Goal: Information Seeking & Learning: Understand process/instructions

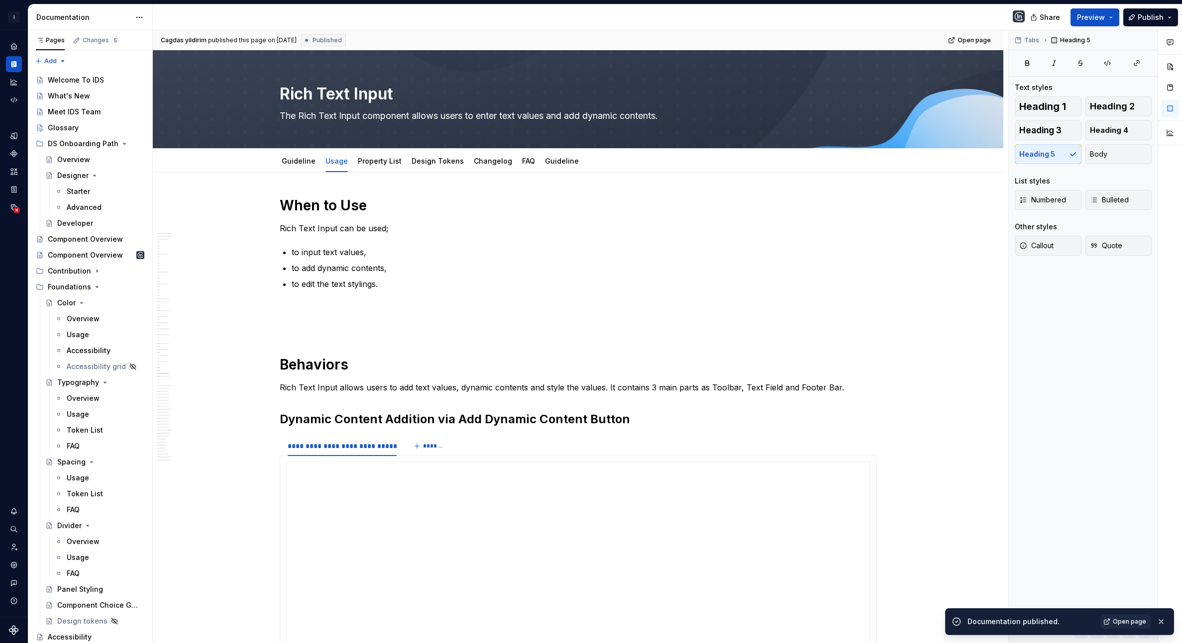
scroll to position [177, 0]
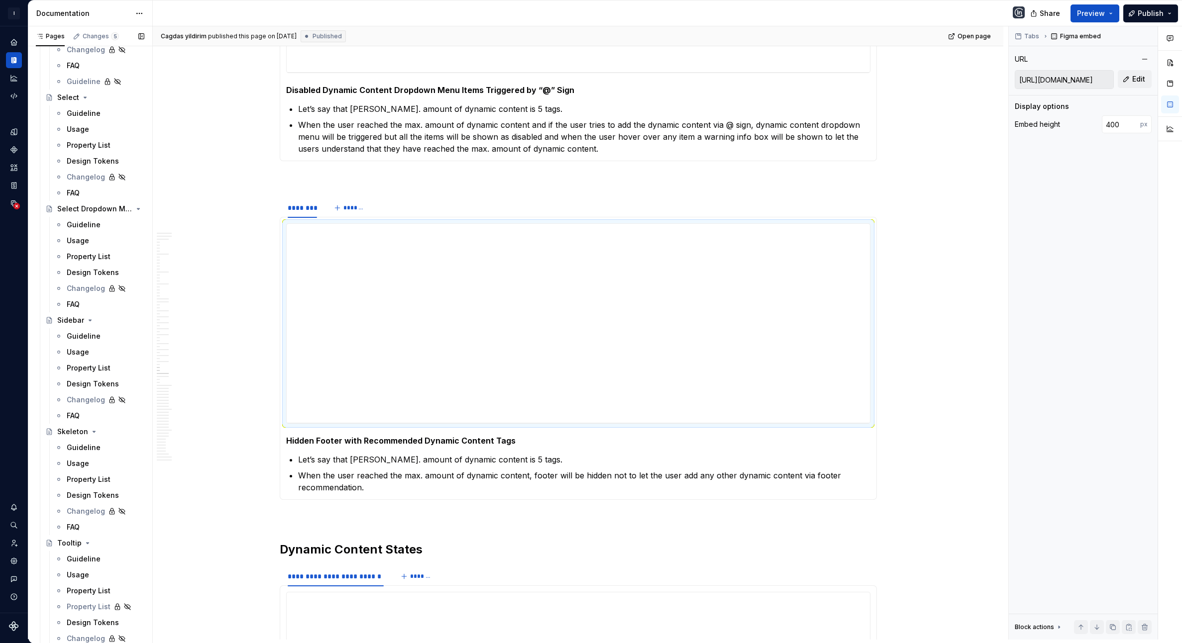
scroll to position [2578, 0]
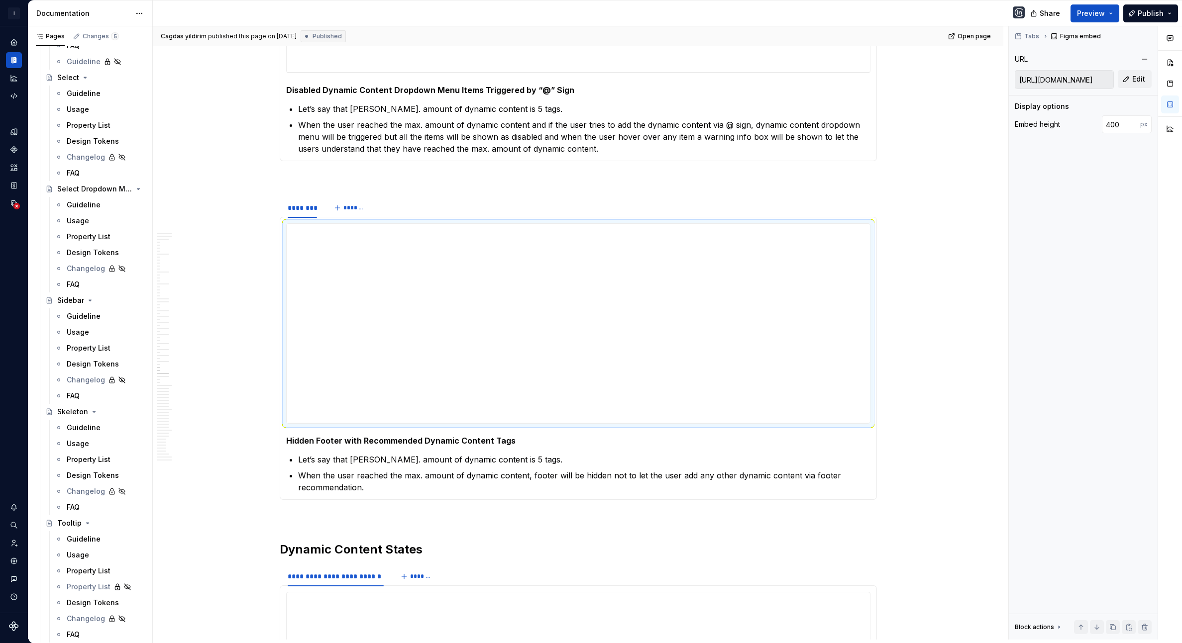
click at [78, 333] on div "Usage" at bounding box center [78, 332] width 22 height 10
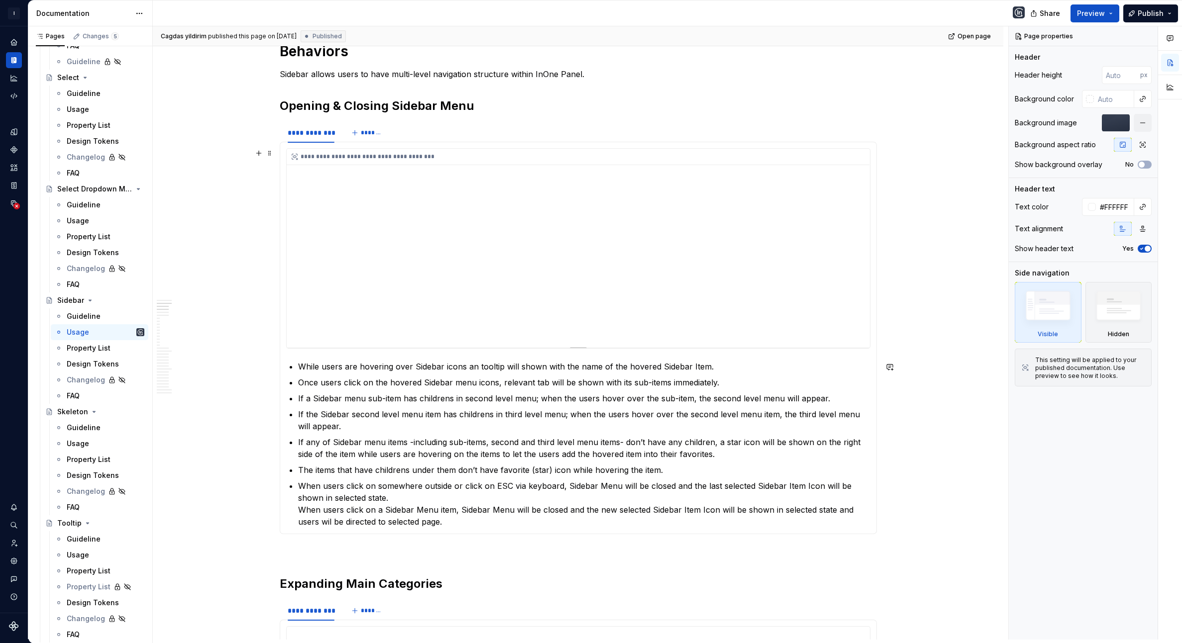
scroll to position [227, 0]
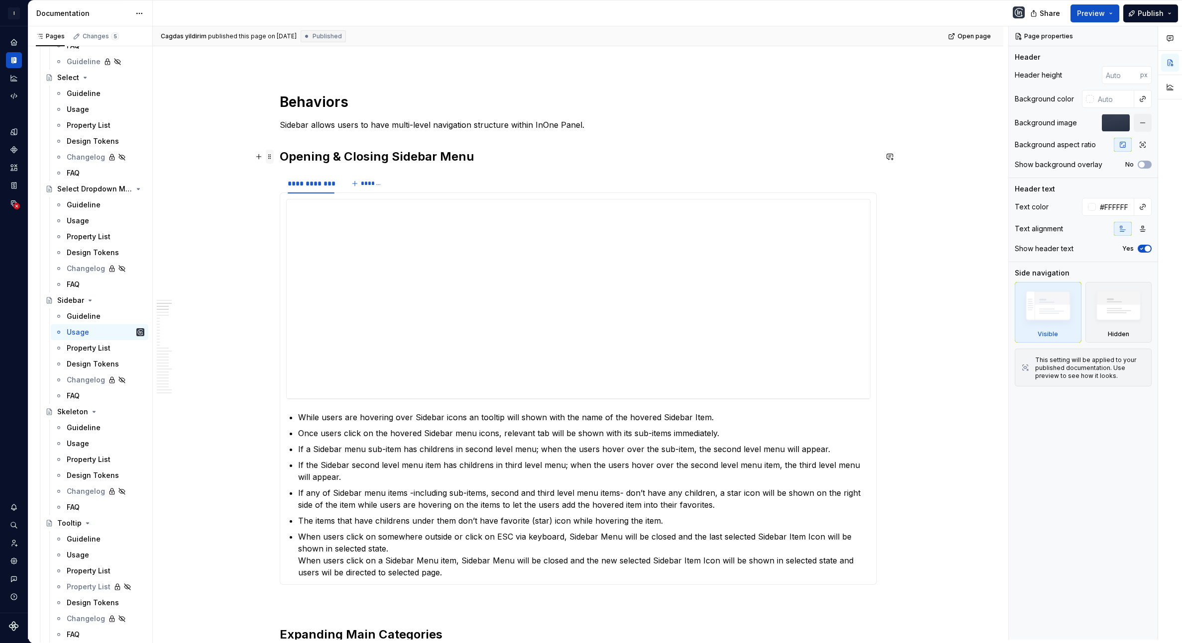
click at [274, 157] on span at bounding box center [270, 157] width 8 height 14
type textarea "*"
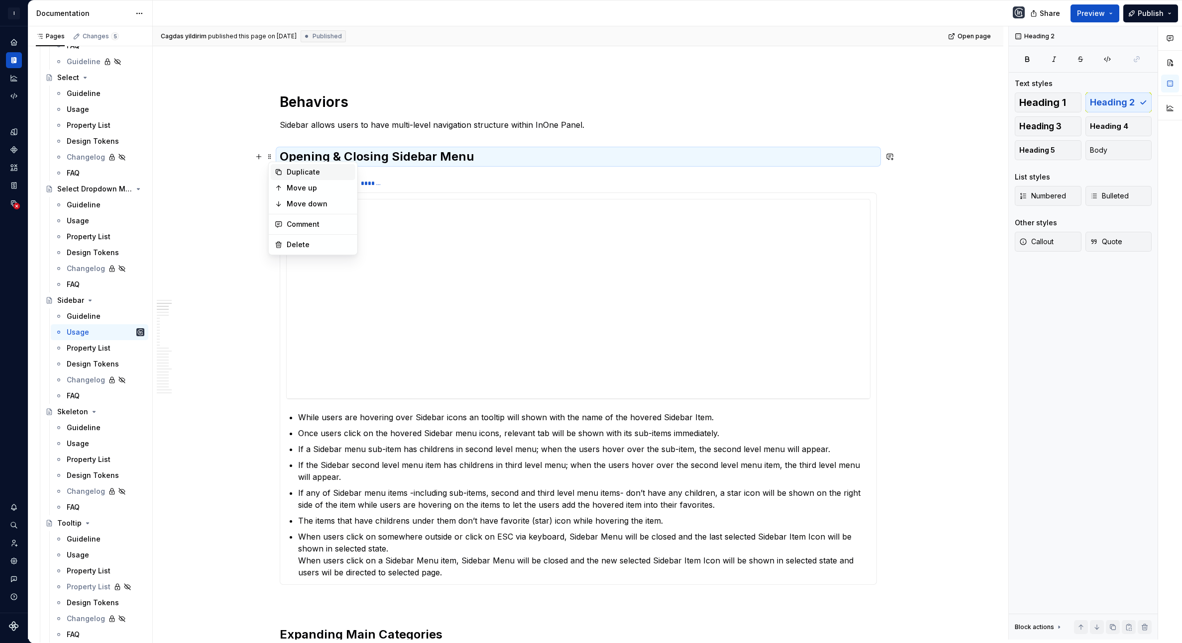
click at [284, 175] on div "Duplicate" at bounding box center [313, 172] width 85 height 16
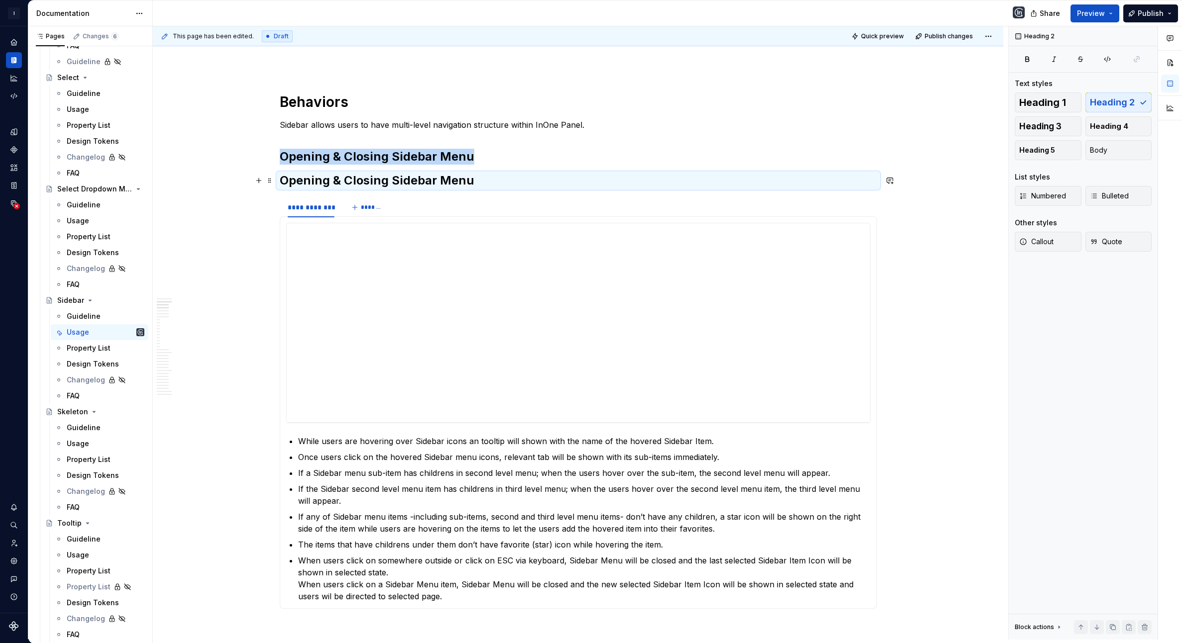
click at [357, 175] on h2 "Opening & Closing Sidebar Menu" at bounding box center [578, 181] width 597 height 16
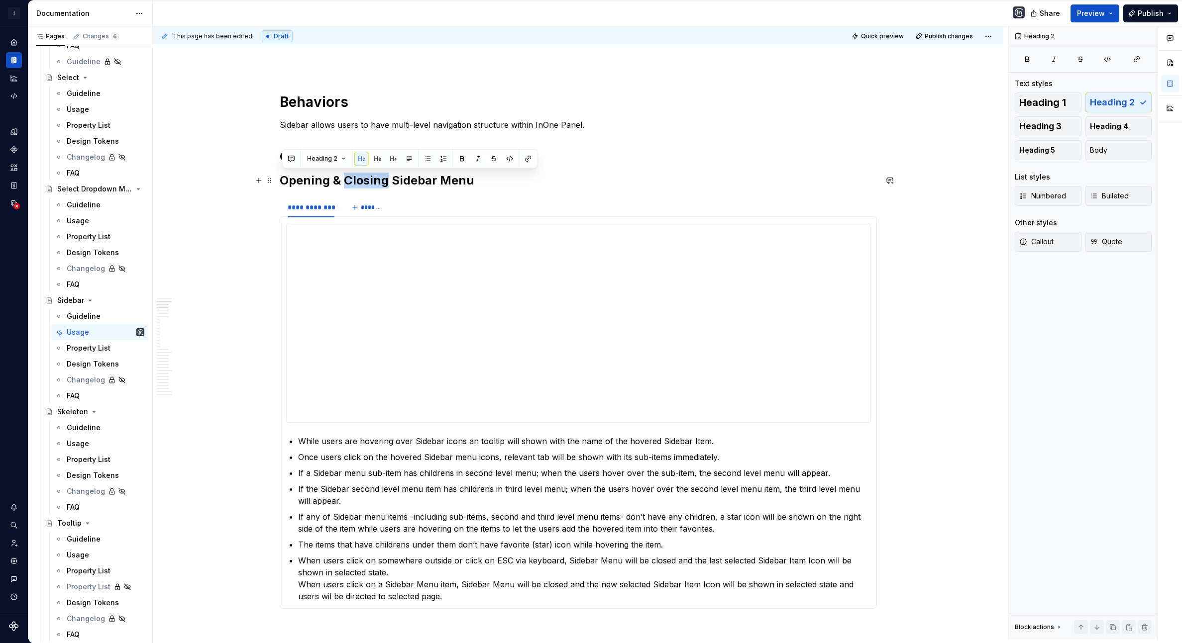
click at [357, 175] on h2 "Opening & Closing Sidebar Menu" at bounding box center [578, 181] width 597 height 16
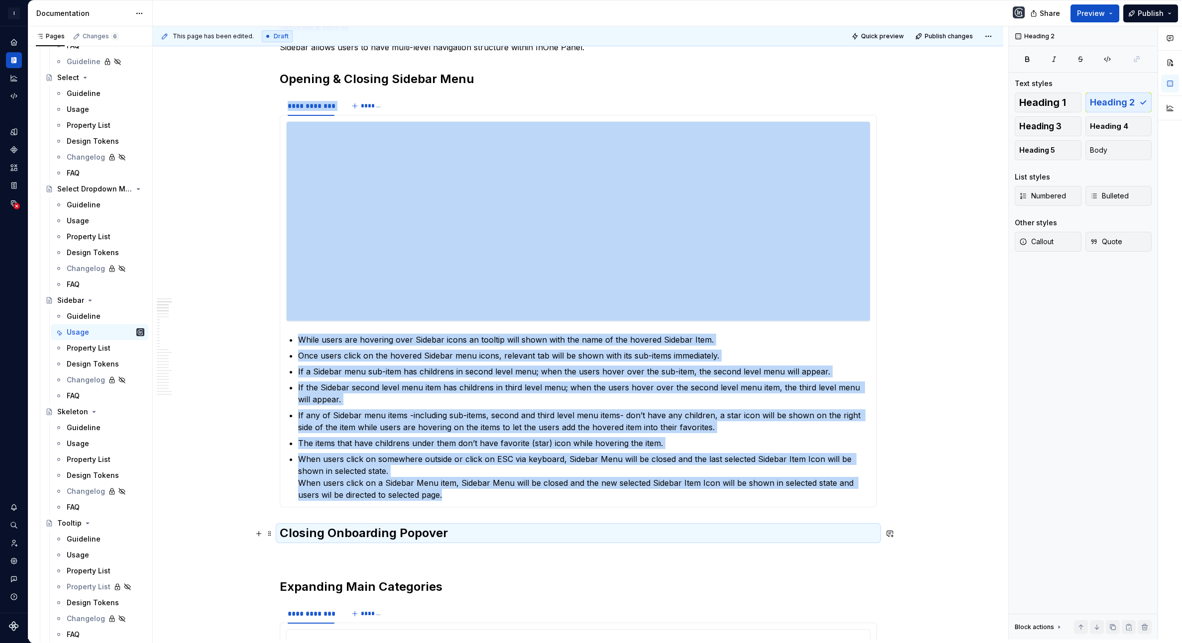
scroll to position [372, 0]
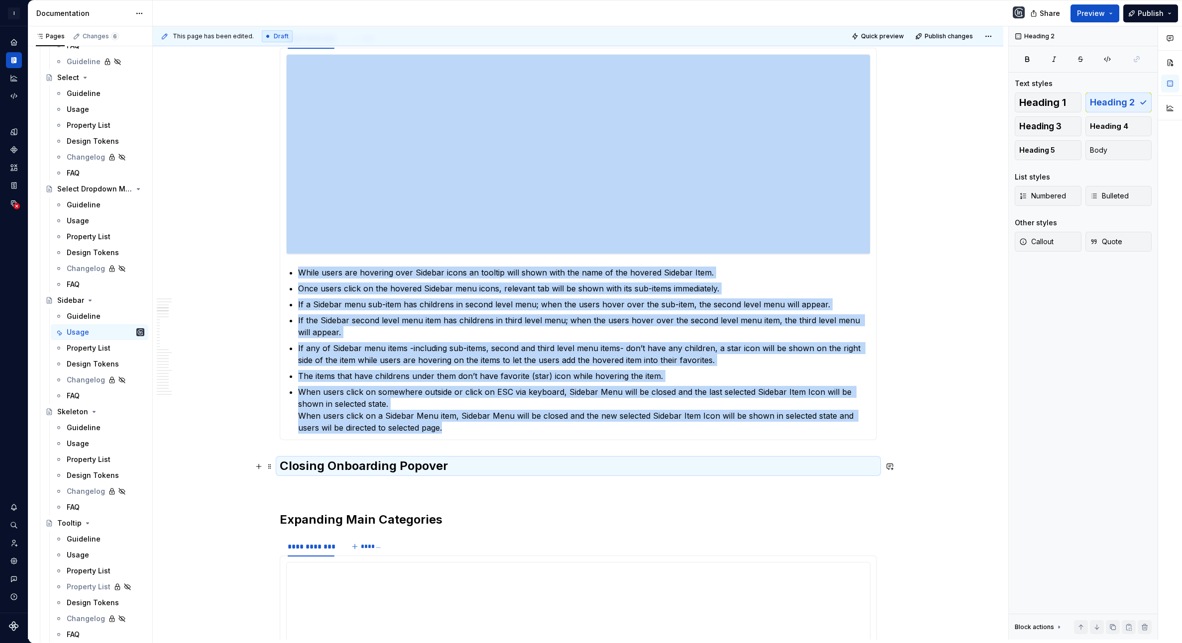
click at [284, 467] on h2 "Closing Onboarding Popover" at bounding box center [578, 466] width 597 height 16
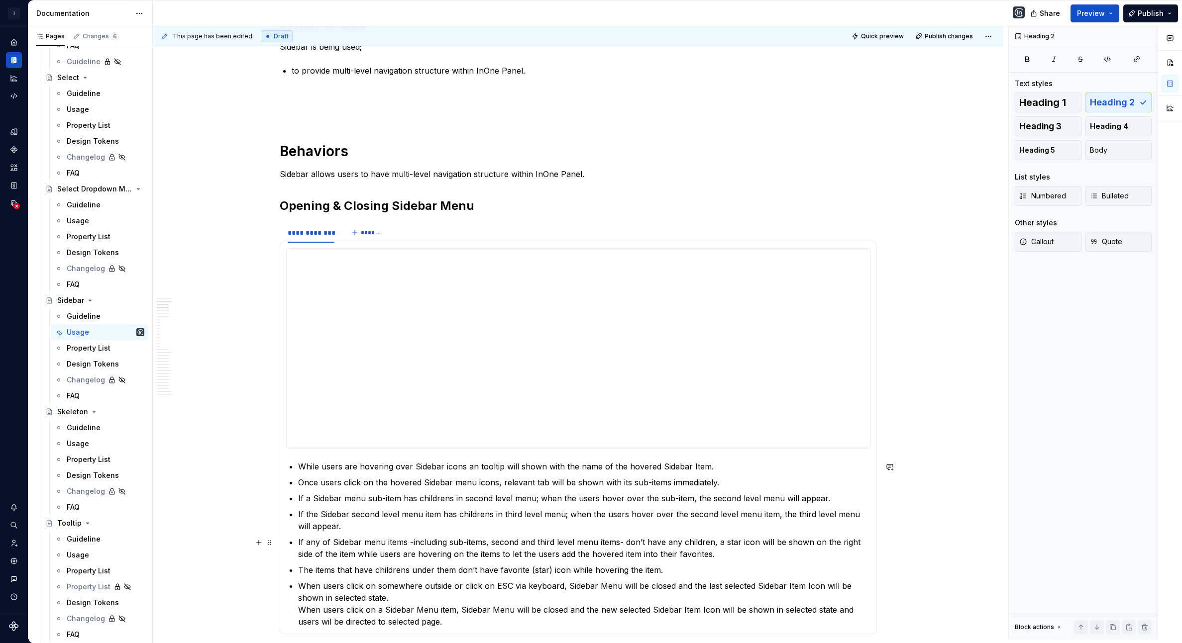
scroll to position [157, 0]
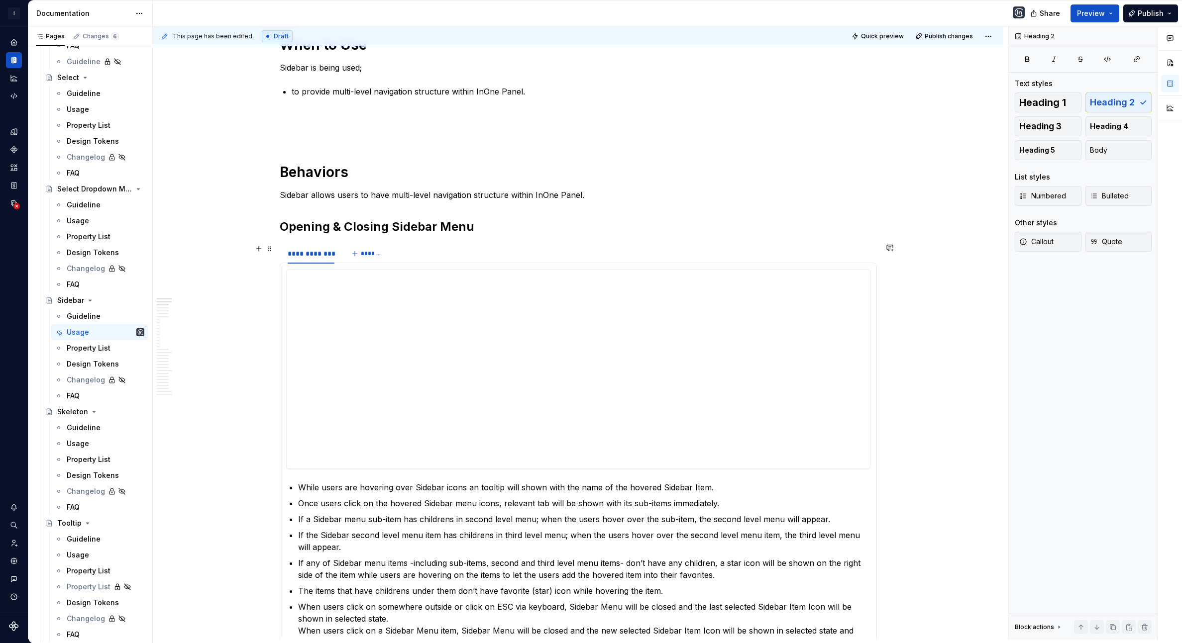
click at [502, 257] on div "**********" at bounding box center [578, 254] width 597 height 20
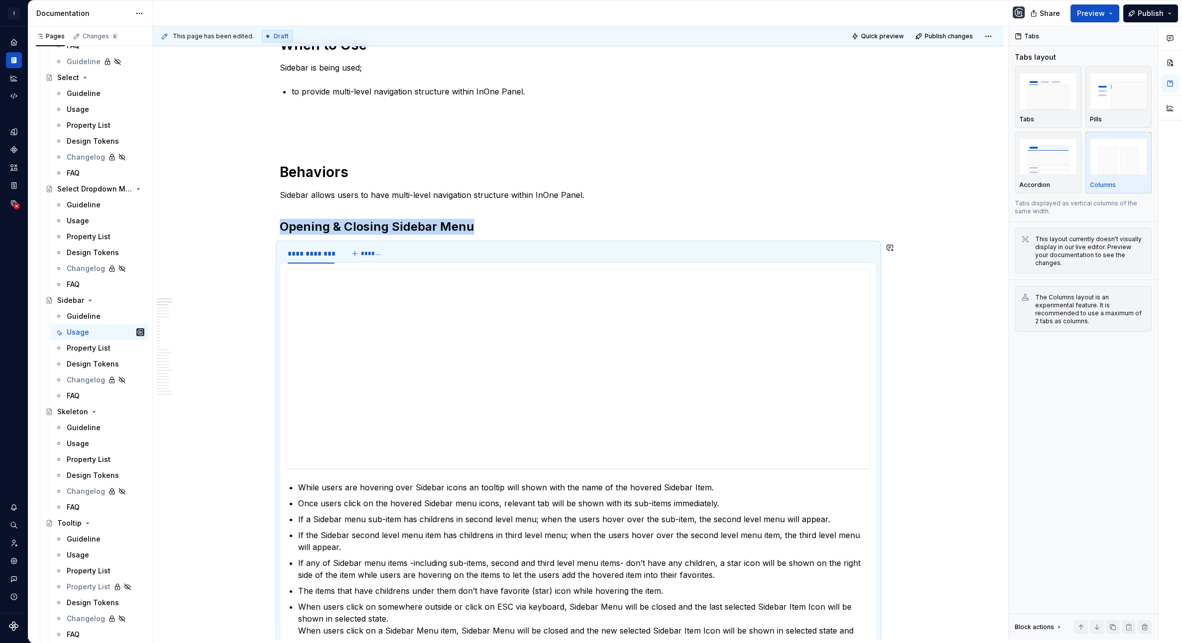
copy h2 "Opening & Closing Sidebar Menu"
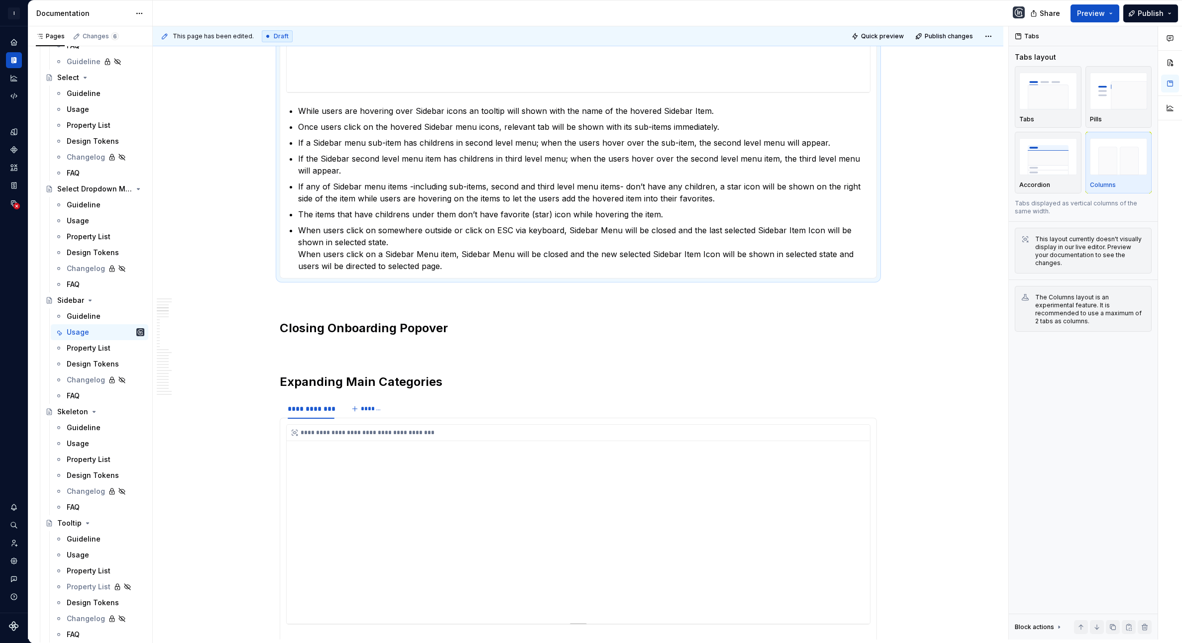
scroll to position [555, 0]
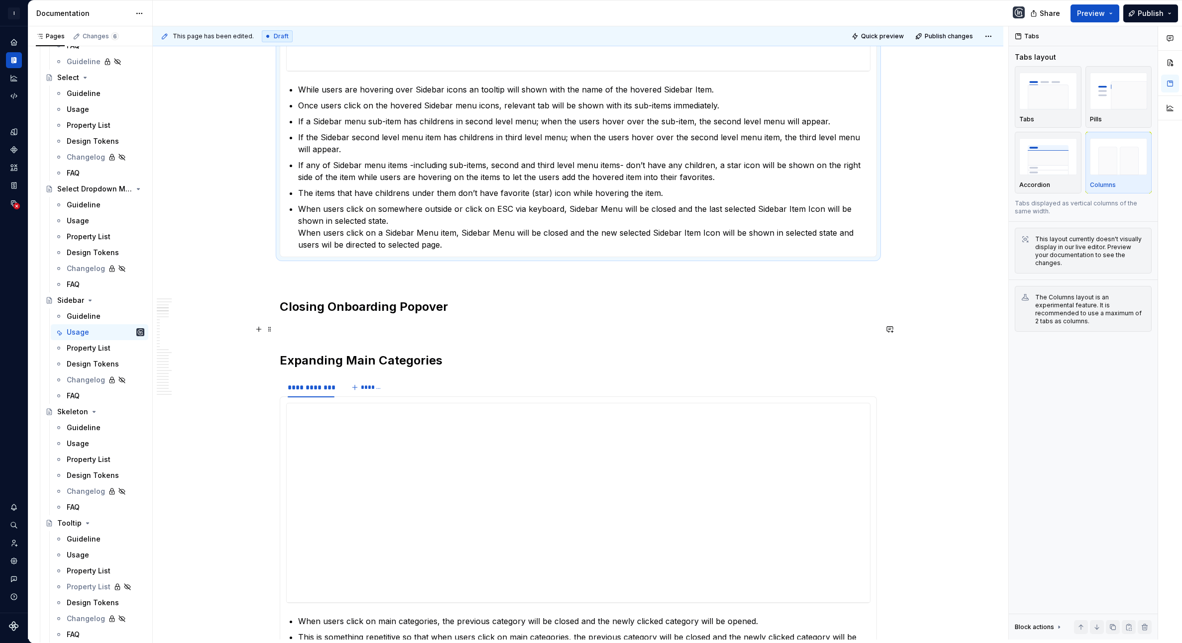
click at [340, 330] on p at bounding box center [578, 329] width 597 height 12
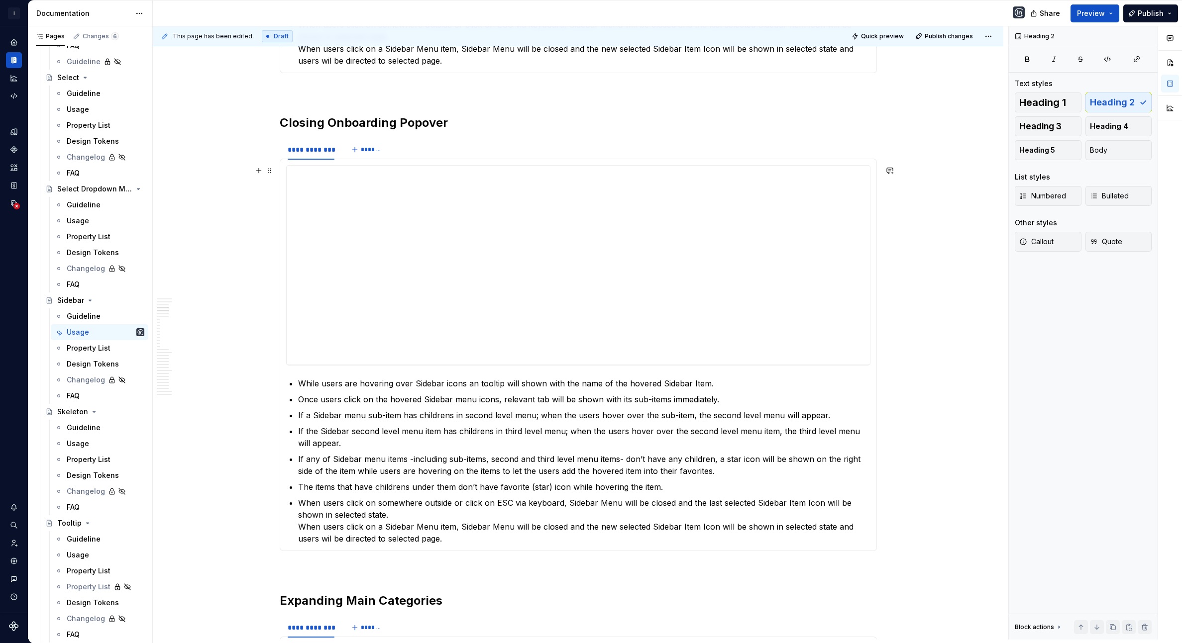
scroll to position [740, 0]
click at [342, 246] on div "**********" at bounding box center [578, 263] width 583 height 199
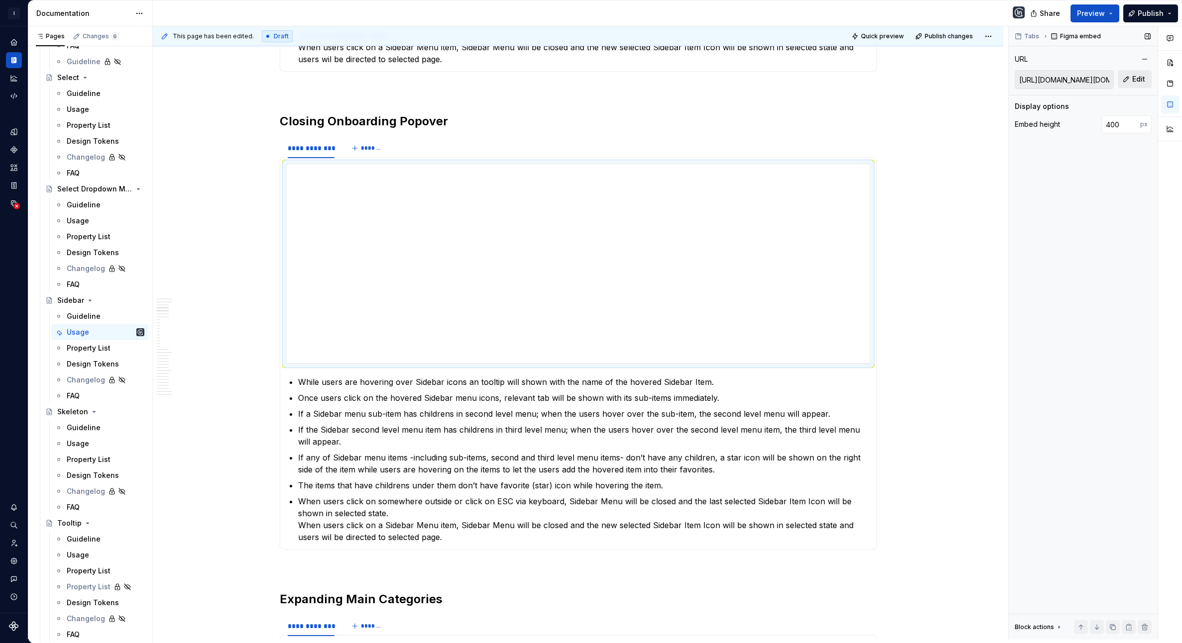
click at [1135, 82] on span "Edit" at bounding box center [1138, 79] width 13 height 10
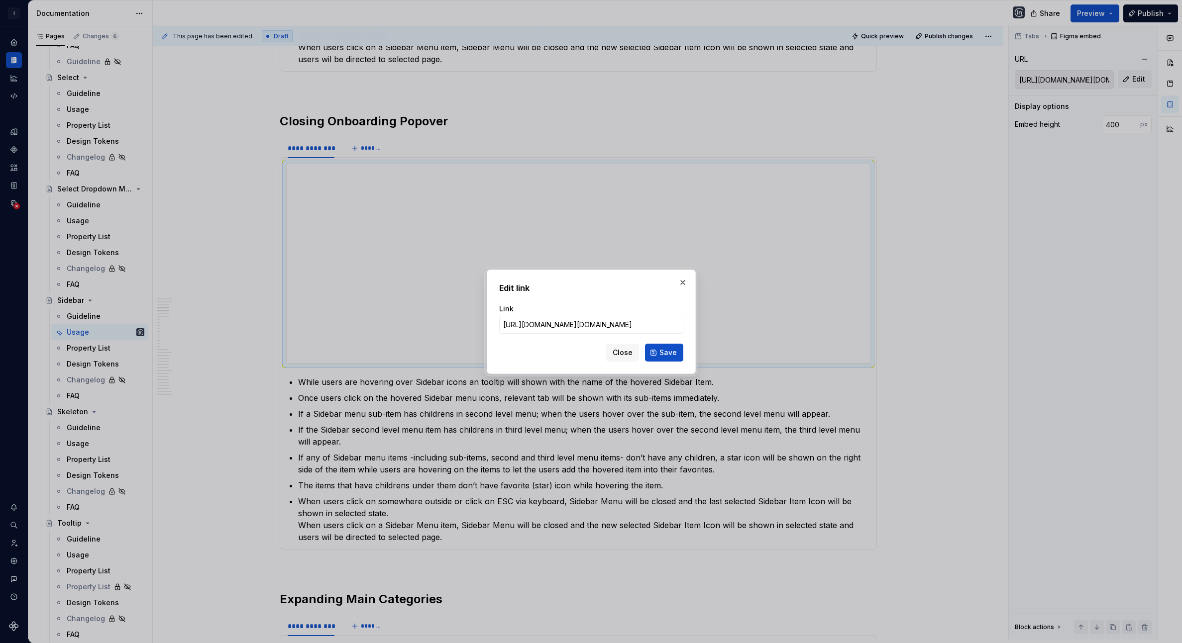
type input "[URL][DOMAIN_NAME]"
click button "Save" at bounding box center [664, 353] width 38 height 18
type input "[URL][DOMAIN_NAME]"
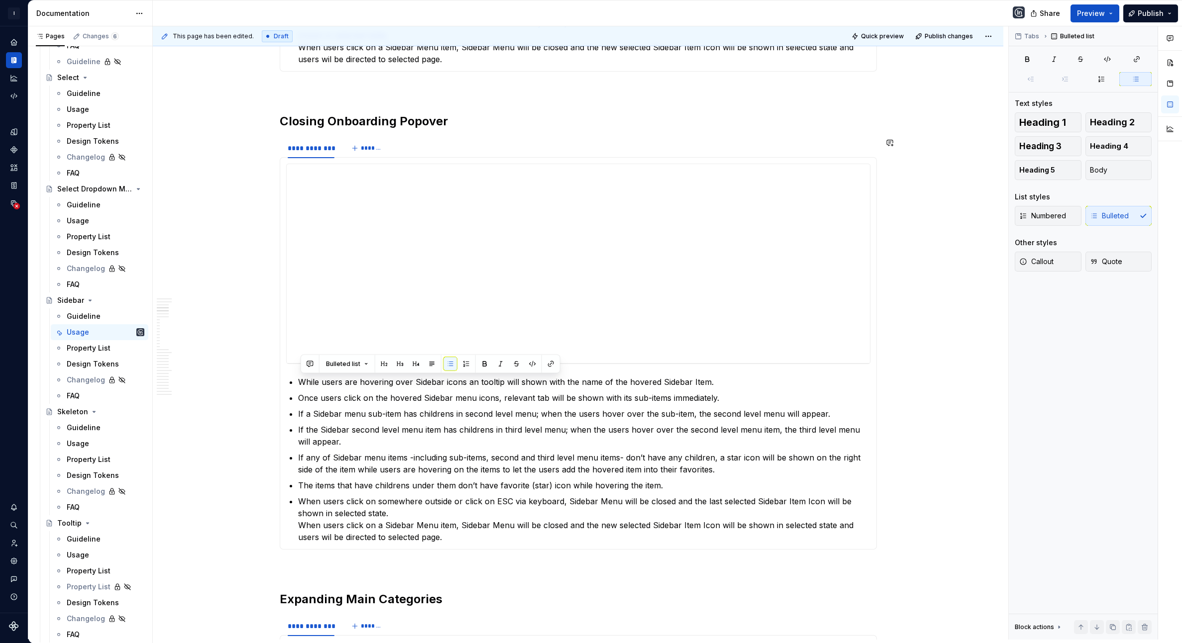
drag, startPoint x: 298, startPoint y: 381, endPoint x: 503, endPoint y: 545, distance: 262.2
click at [503, 545] on div "**********" at bounding box center [578, 353] width 597 height 393
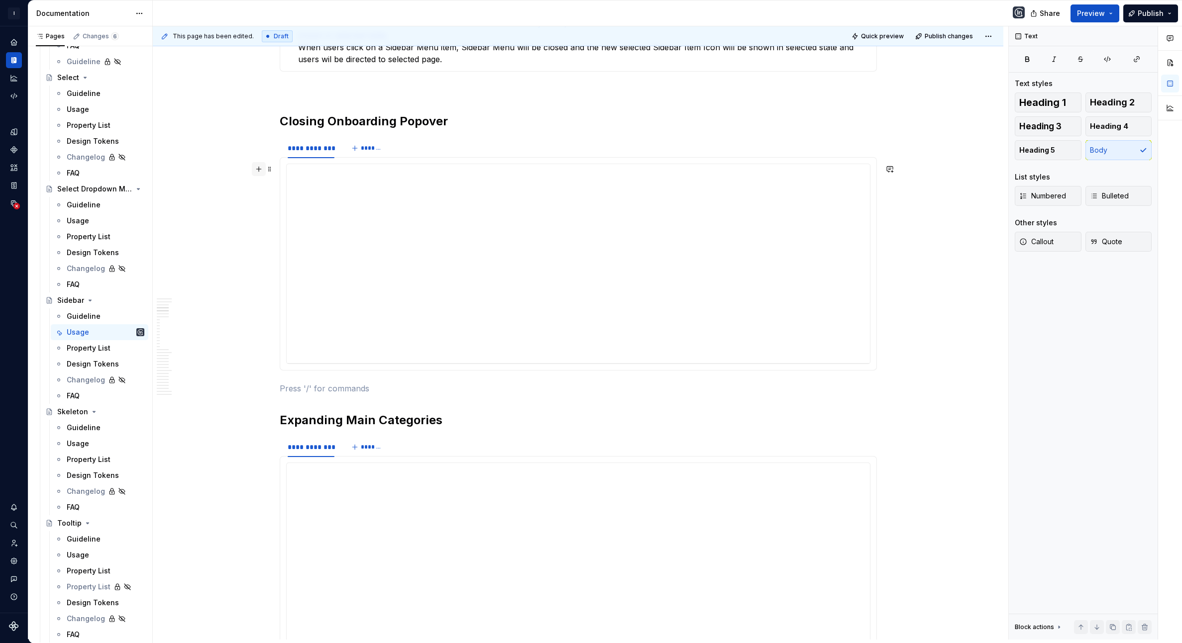
click at [259, 166] on button "button" at bounding box center [259, 169] width 14 height 14
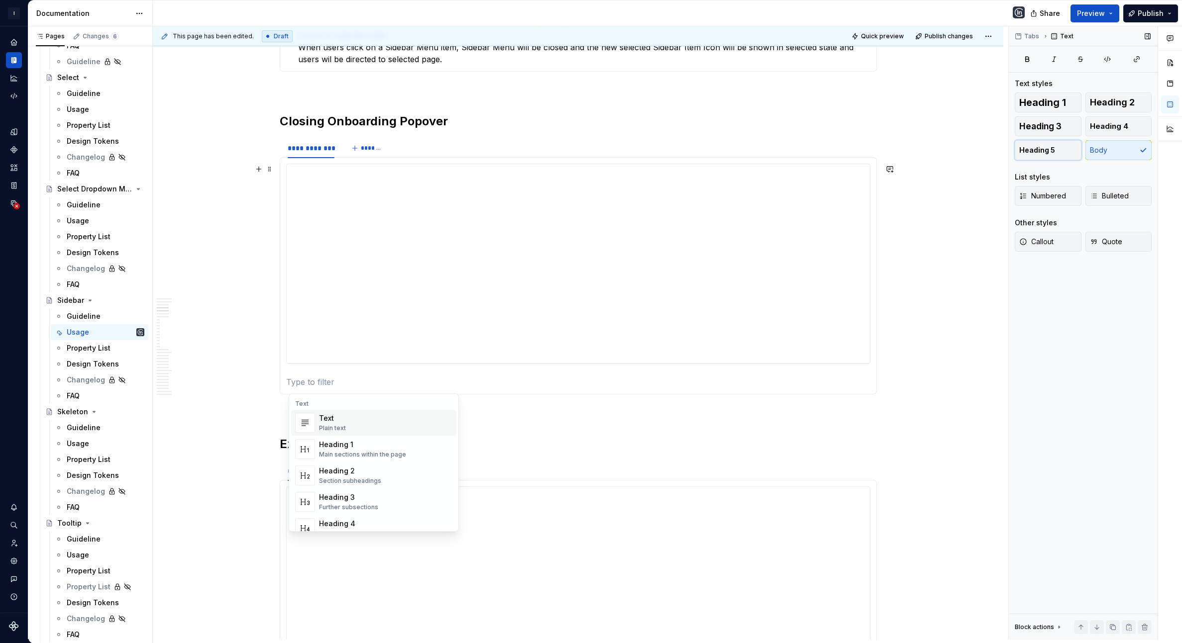
click at [1064, 148] on button "Heading 5" at bounding box center [1047, 150] width 67 height 20
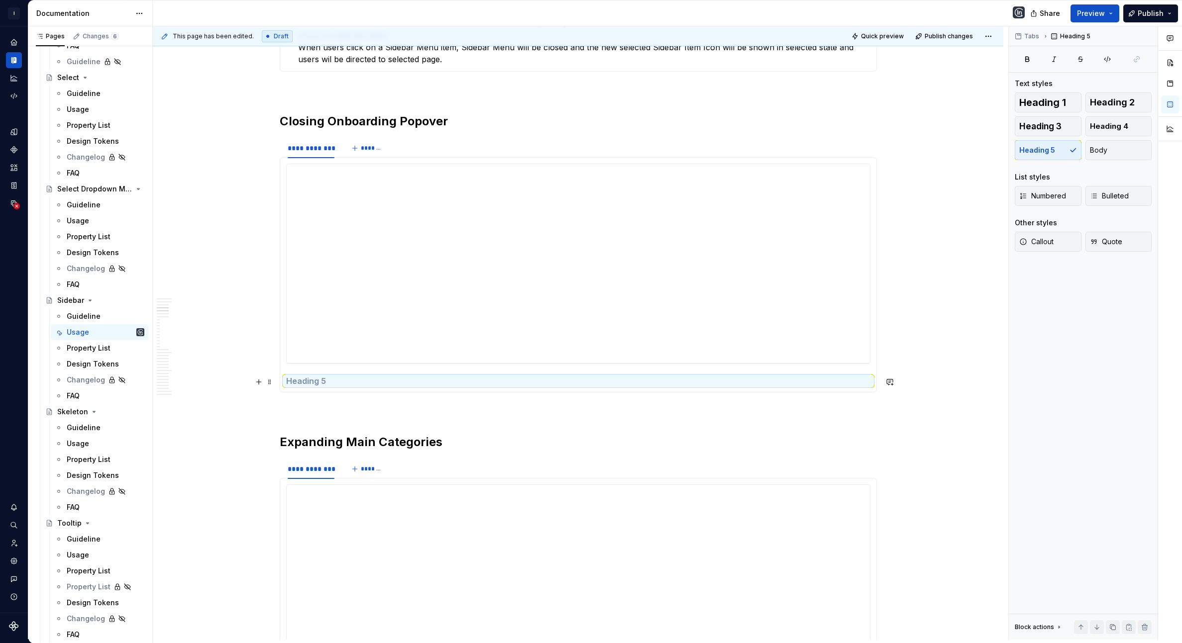
click at [438, 380] on h5 at bounding box center [578, 381] width 584 height 10
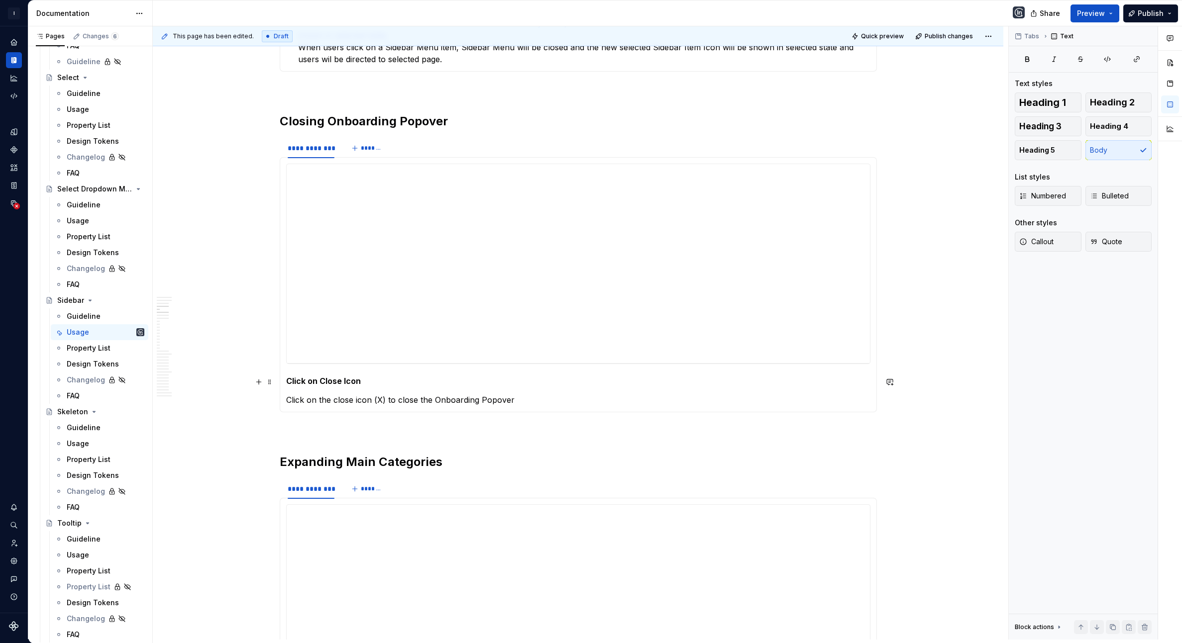
click at [341, 383] on h5 "Click on Close Icon" at bounding box center [578, 381] width 584 height 10
click at [364, 382] on h5 "Click on Close Icon" at bounding box center [578, 381] width 584 height 10
click at [542, 398] on p "Click on the close icon (X) to close the Onboarding Popover" at bounding box center [578, 400] width 584 height 12
click at [1065, 153] on button "Heading 5" at bounding box center [1047, 150] width 67 height 20
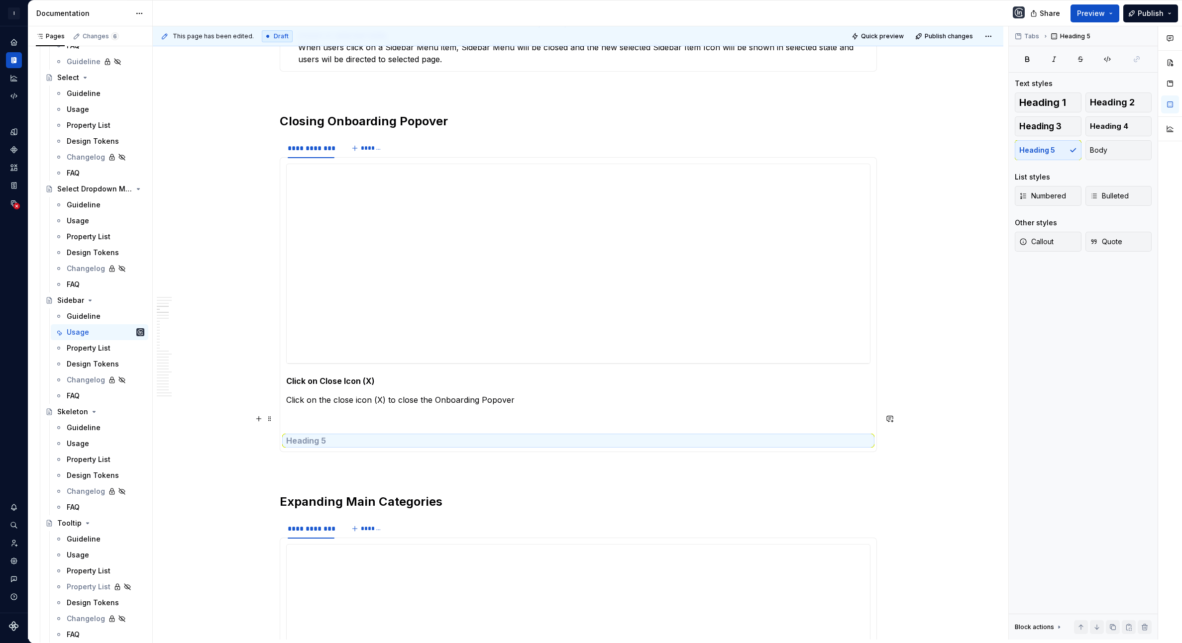
click at [326, 438] on h5 at bounding box center [578, 441] width 584 height 10
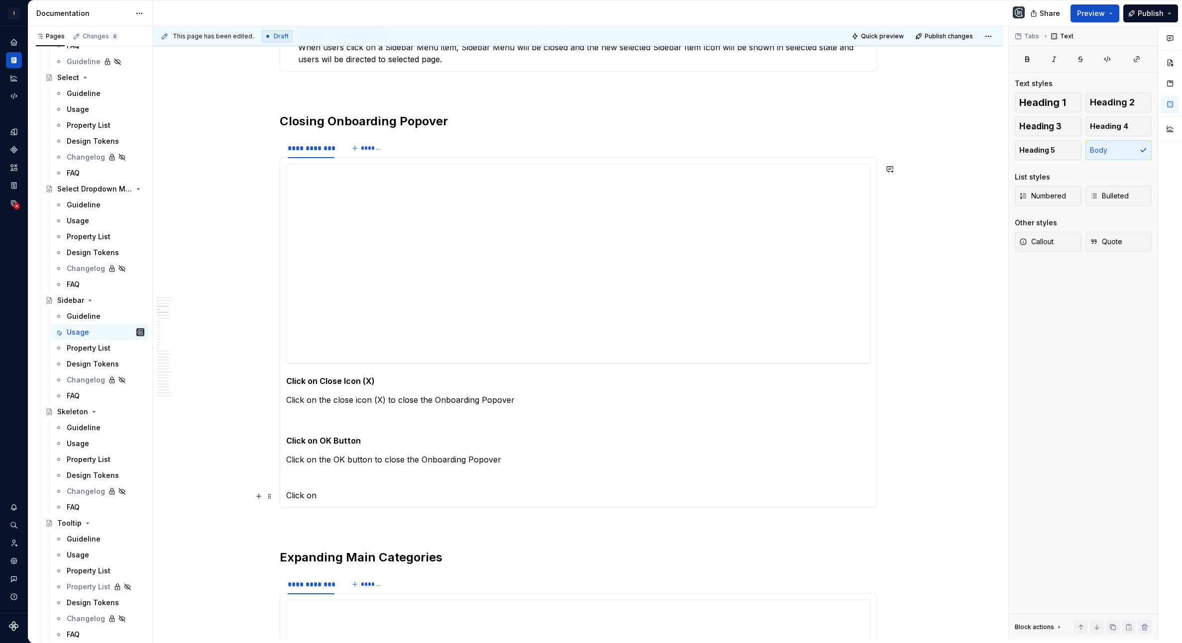
click at [308, 495] on p "Click on" at bounding box center [578, 496] width 584 height 12
click at [1067, 156] on button "Heading 5" at bounding box center [1047, 150] width 67 height 20
click at [362, 504] on h5 "Click on" at bounding box center [578, 501] width 584 height 10
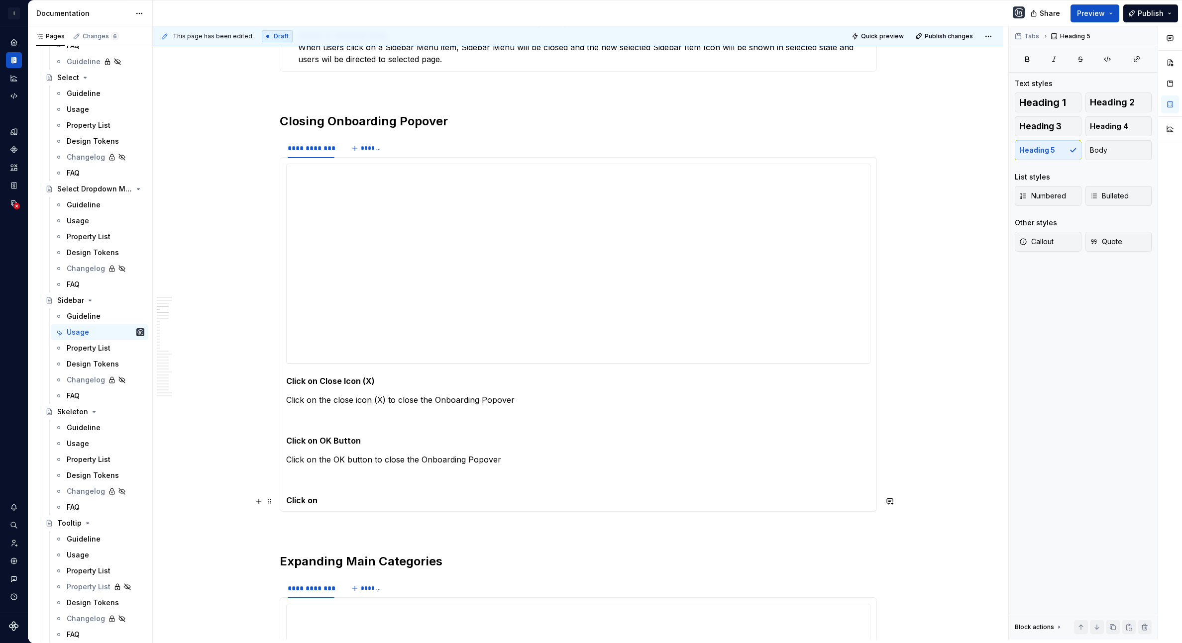
click at [358, 504] on h5 "Click on" at bounding box center [578, 501] width 584 height 10
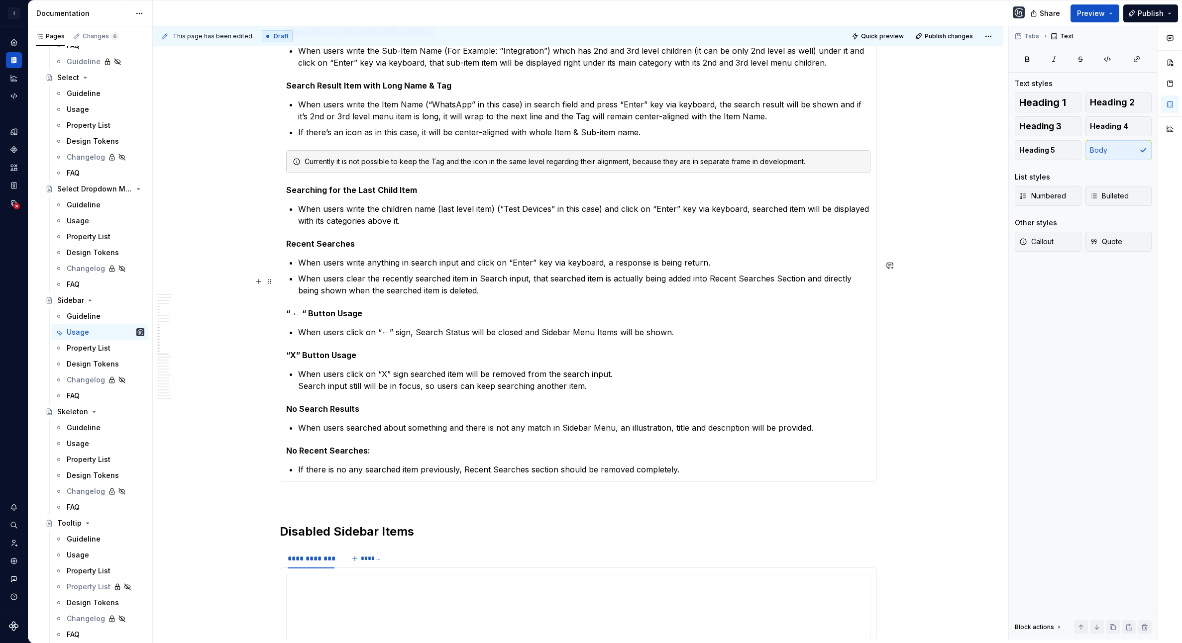
scroll to position [2485, 0]
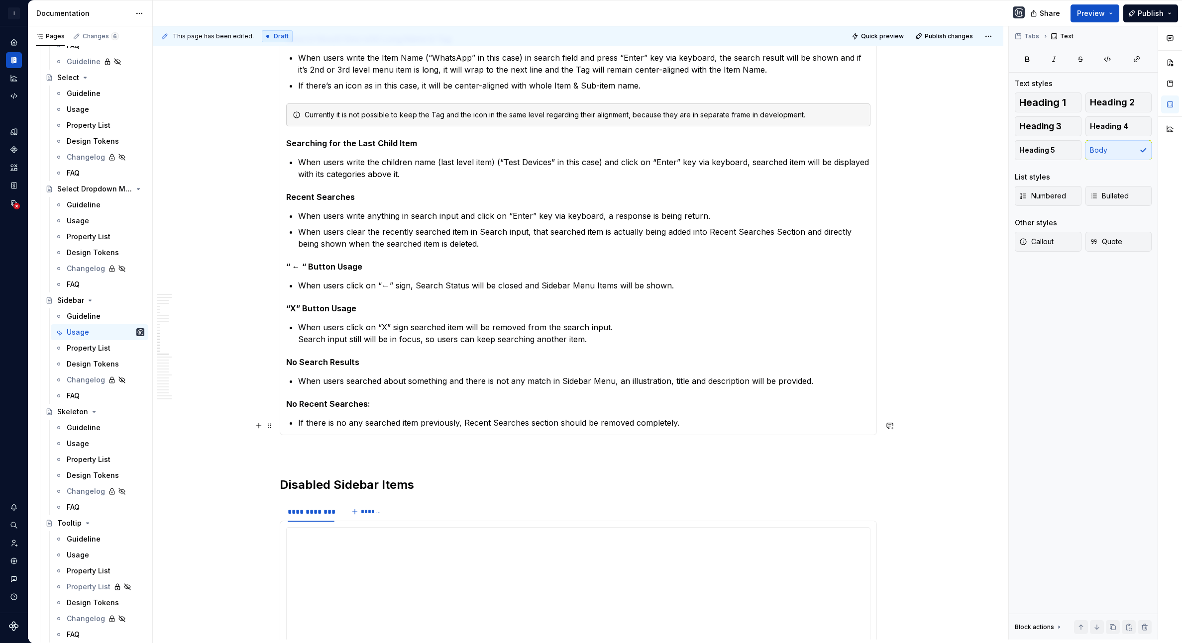
click at [713, 420] on p "If there is no any searched item previously, Recent Searches section should be …" at bounding box center [584, 423] width 572 height 12
click at [1051, 145] on span "Heading 5" at bounding box center [1037, 150] width 36 height 10
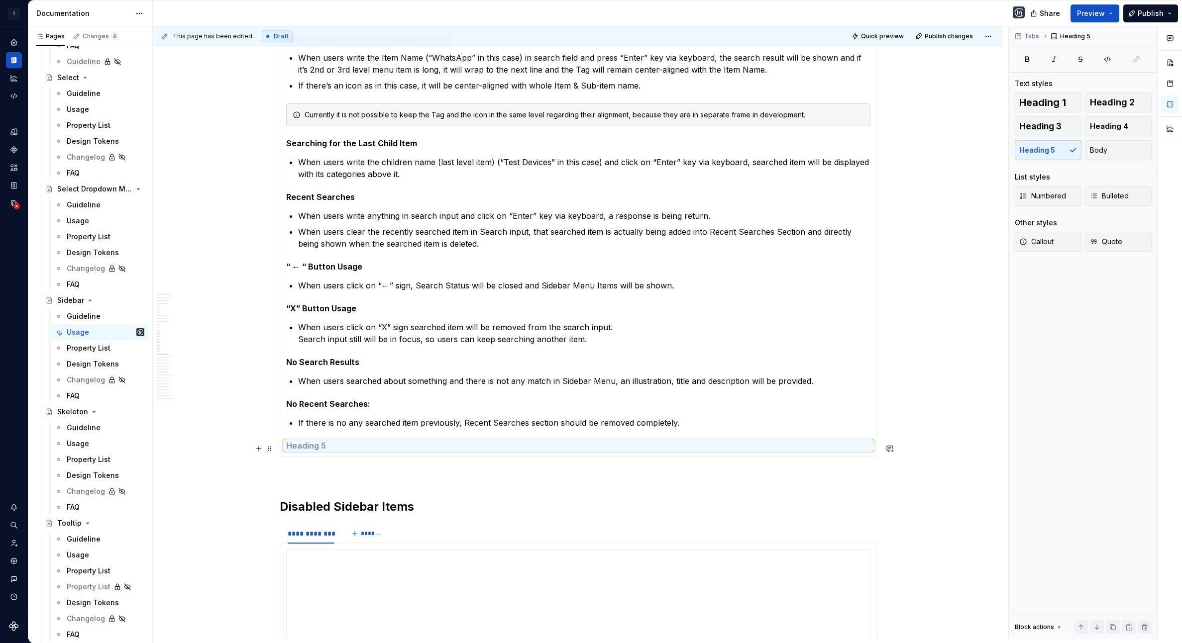
click at [306, 451] on h5 at bounding box center [578, 446] width 584 height 10
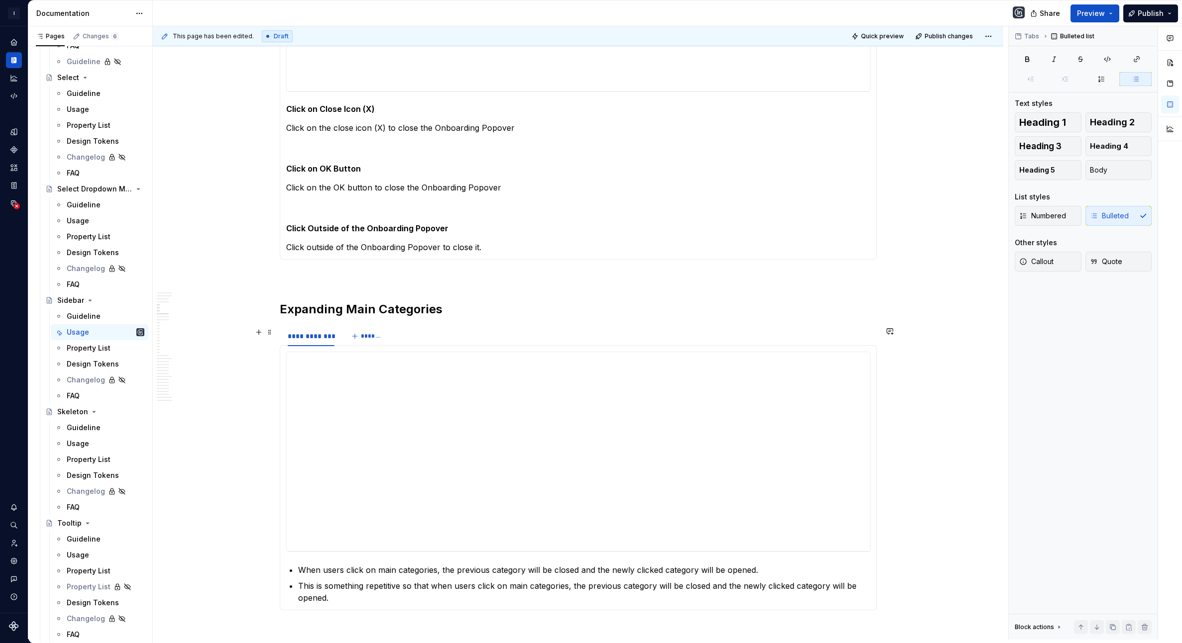
scroll to position [816, 0]
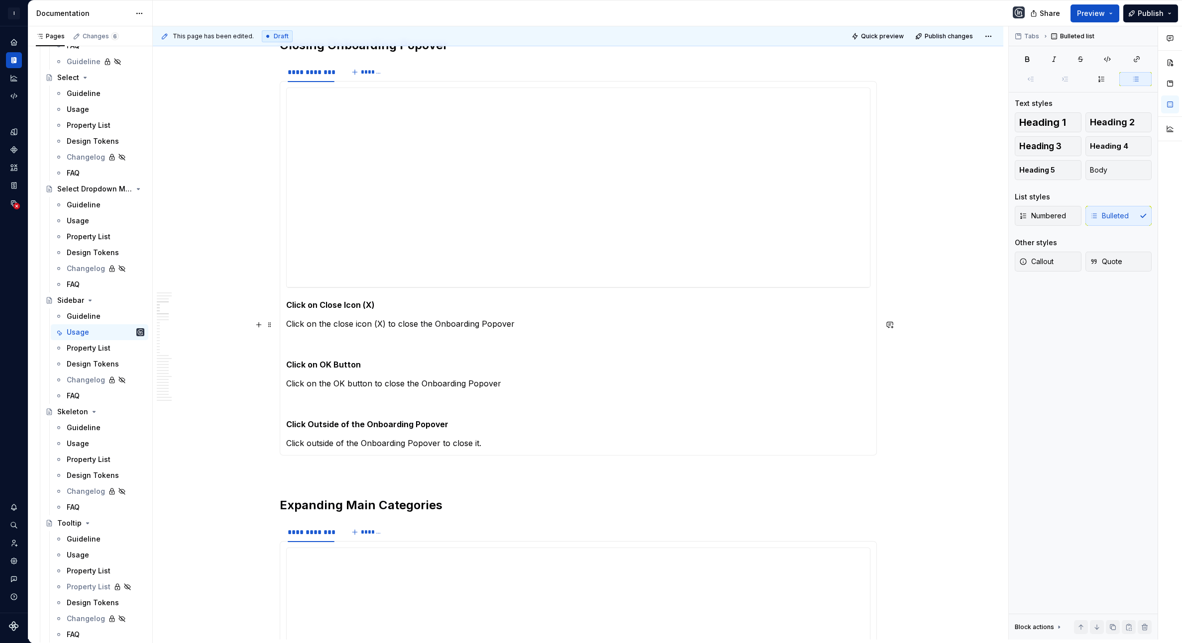
click at [289, 323] on p "Click on the close icon (X) to close the Onboarding Popover" at bounding box center [578, 324] width 584 height 12
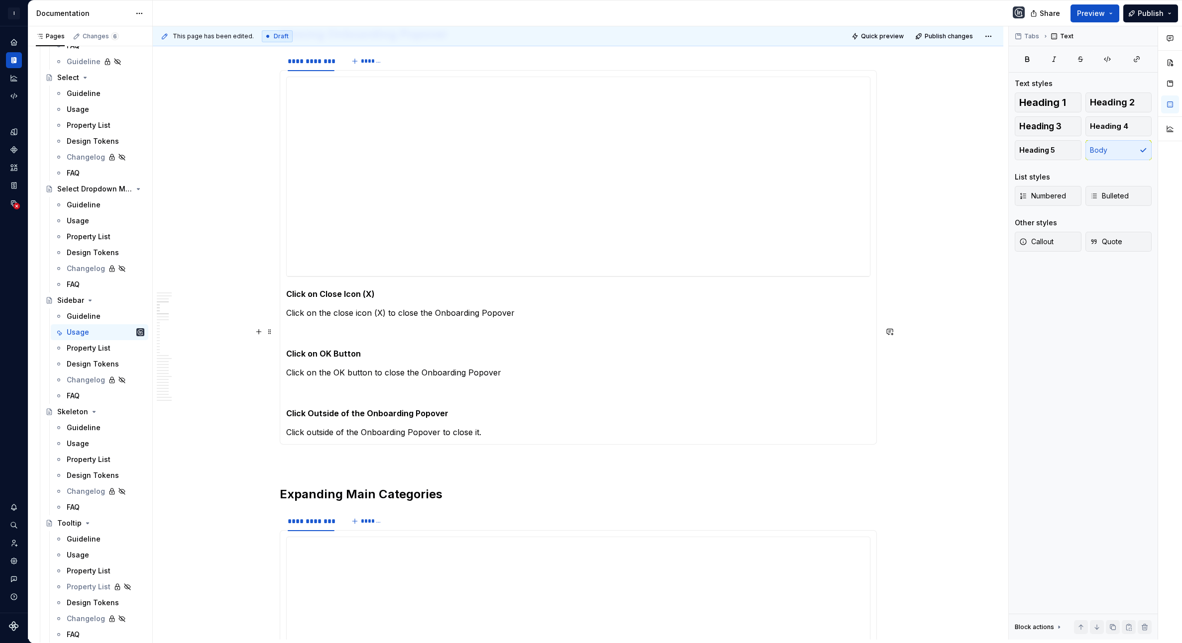
scroll to position [825, 0]
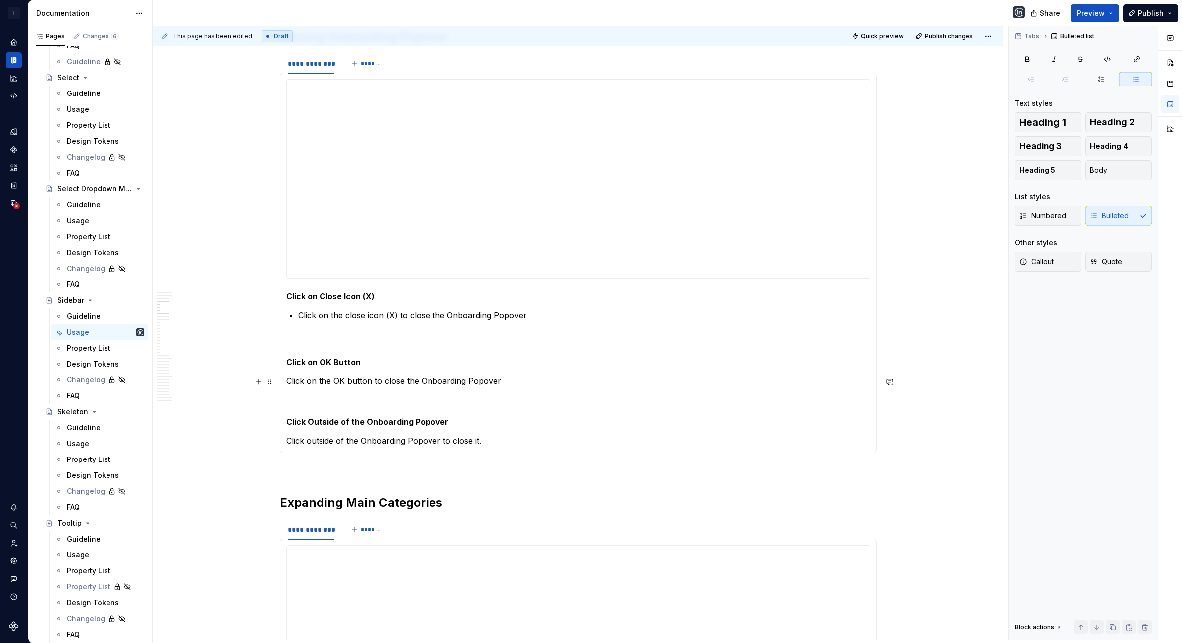
click at [291, 381] on p "Click on the OK button to close the Onboarding Popover" at bounding box center [578, 381] width 584 height 12
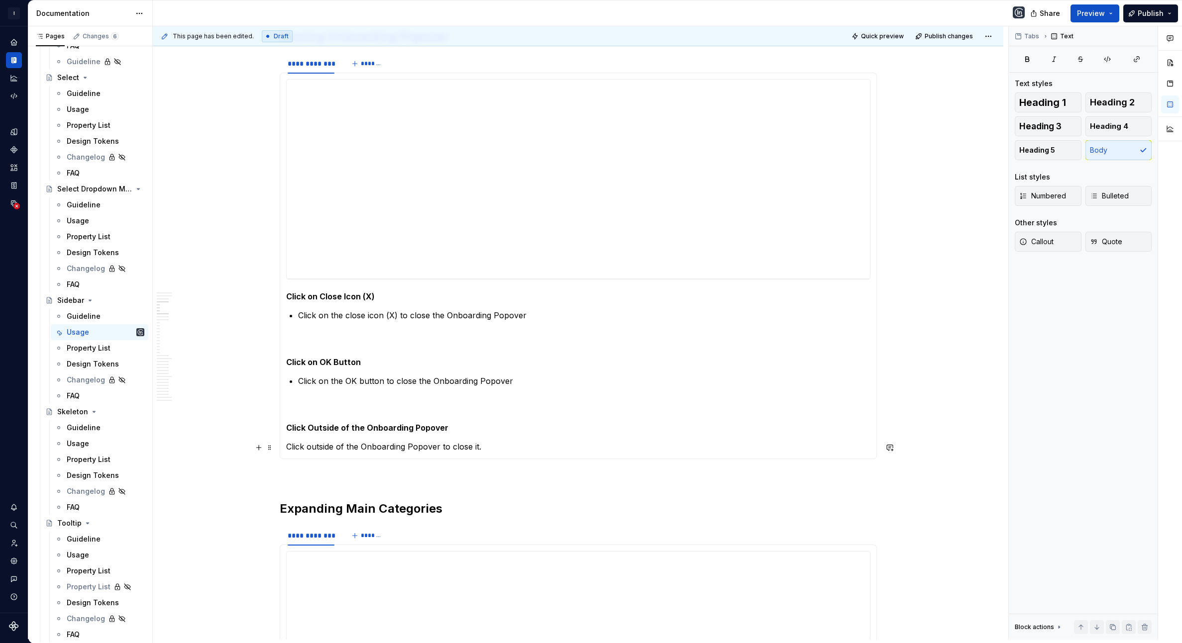
click at [288, 451] on p "Click outside of the Onboarding Popover to close it." at bounding box center [578, 447] width 584 height 12
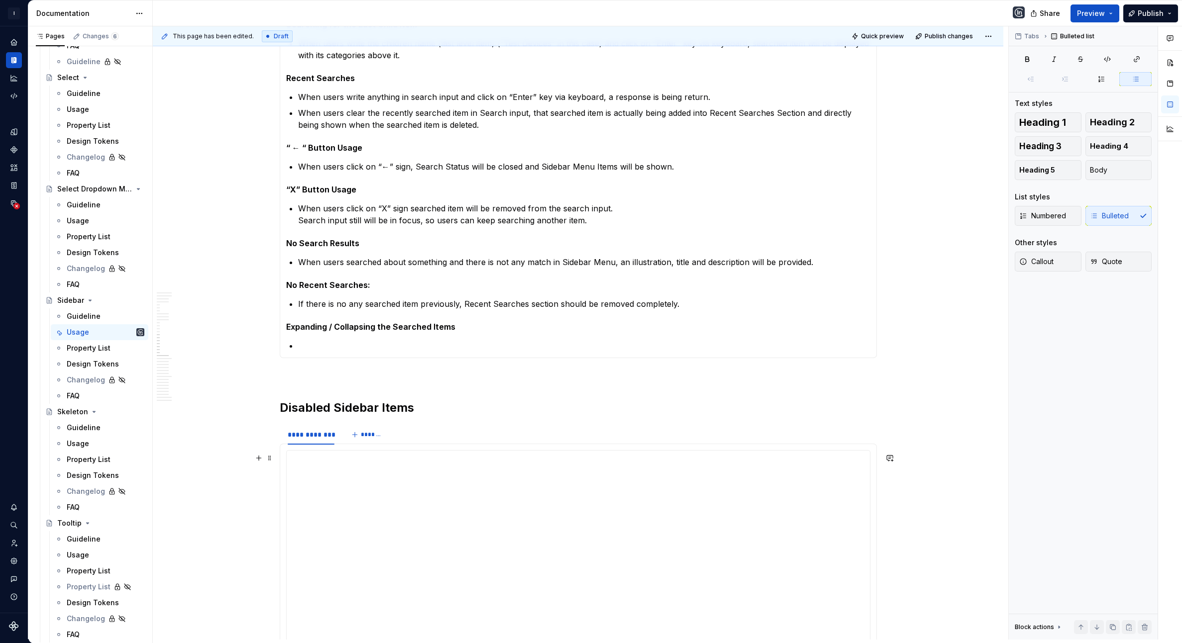
scroll to position [2727, 0]
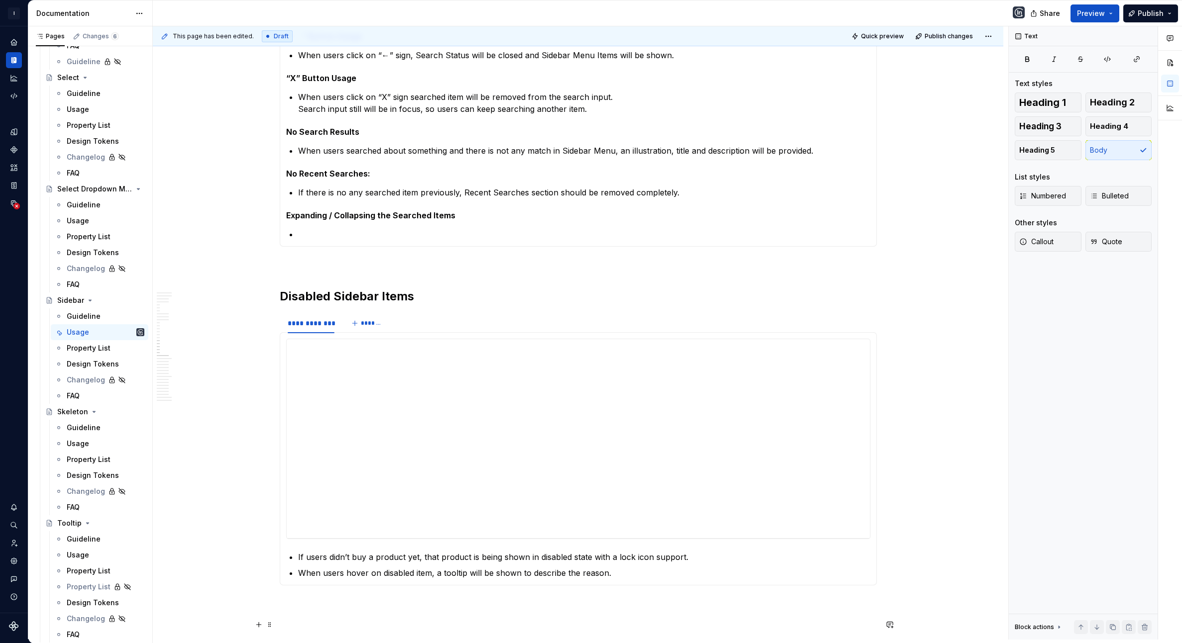
scroll to position [2766, 0]
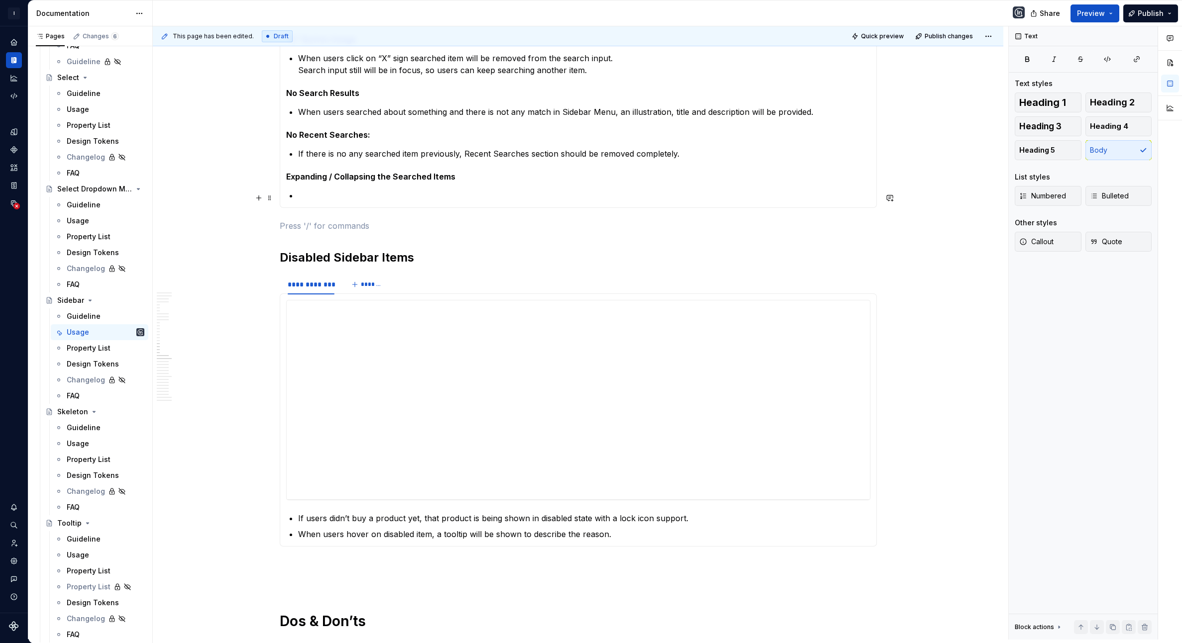
click at [325, 201] on p at bounding box center [584, 196] width 572 height 12
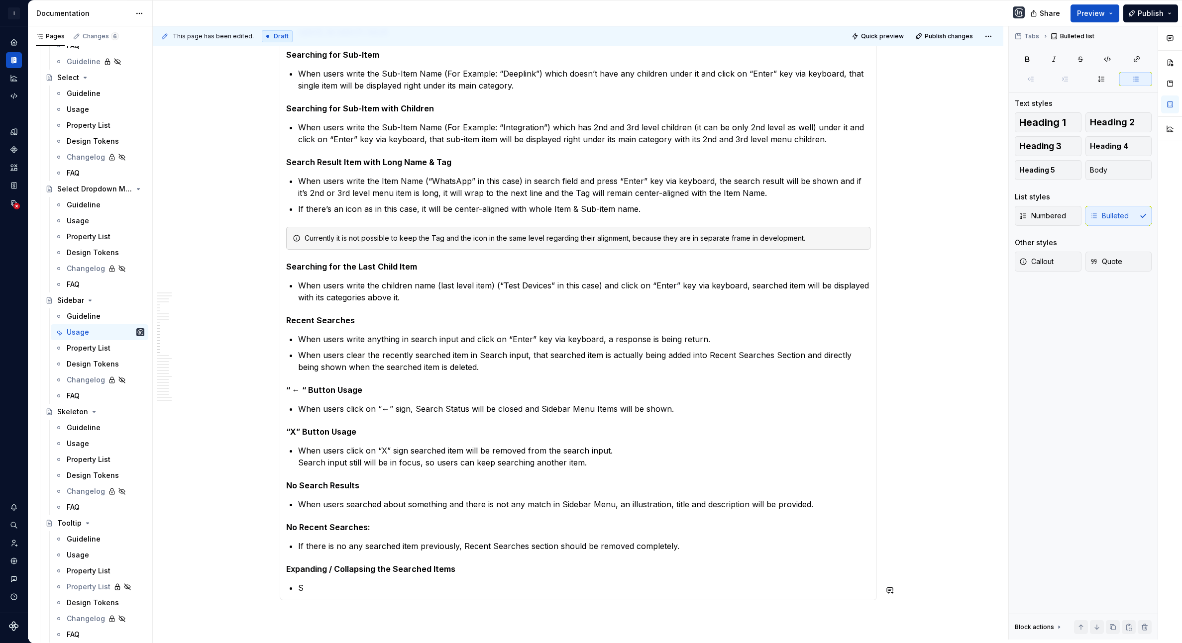
scroll to position [2379, 0]
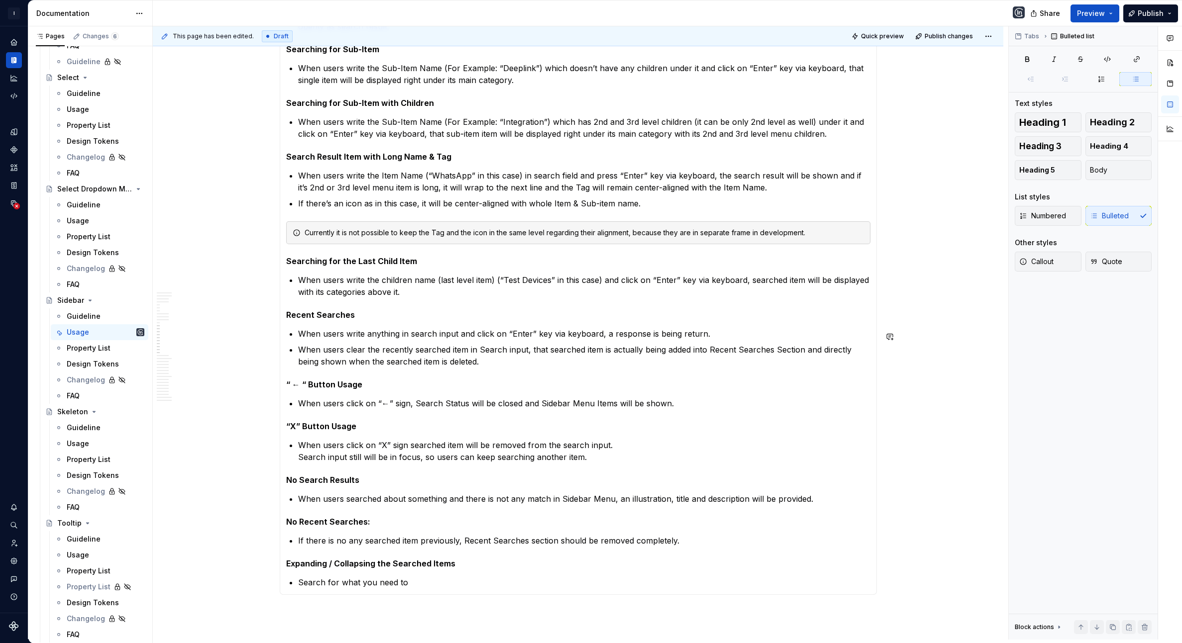
click at [354, 588] on p "Search for what you need to" at bounding box center [584, 583] width 572 height 12
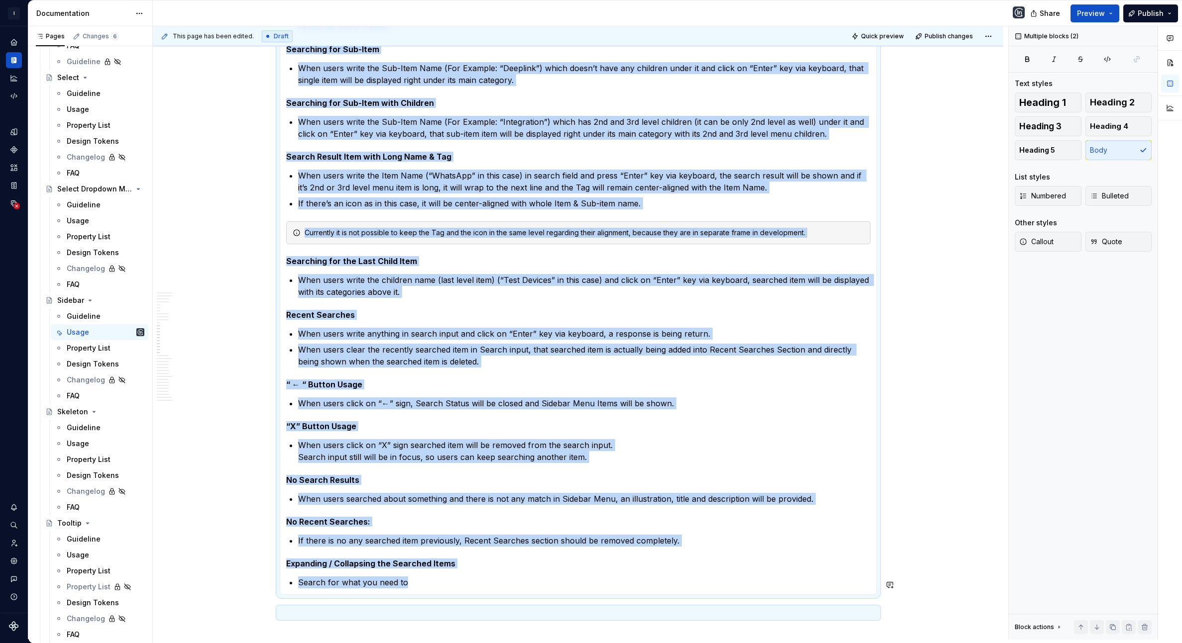
click at [354, 588] on p "Search for what you need to" at bounding box center [584, 583] width 572 height 12
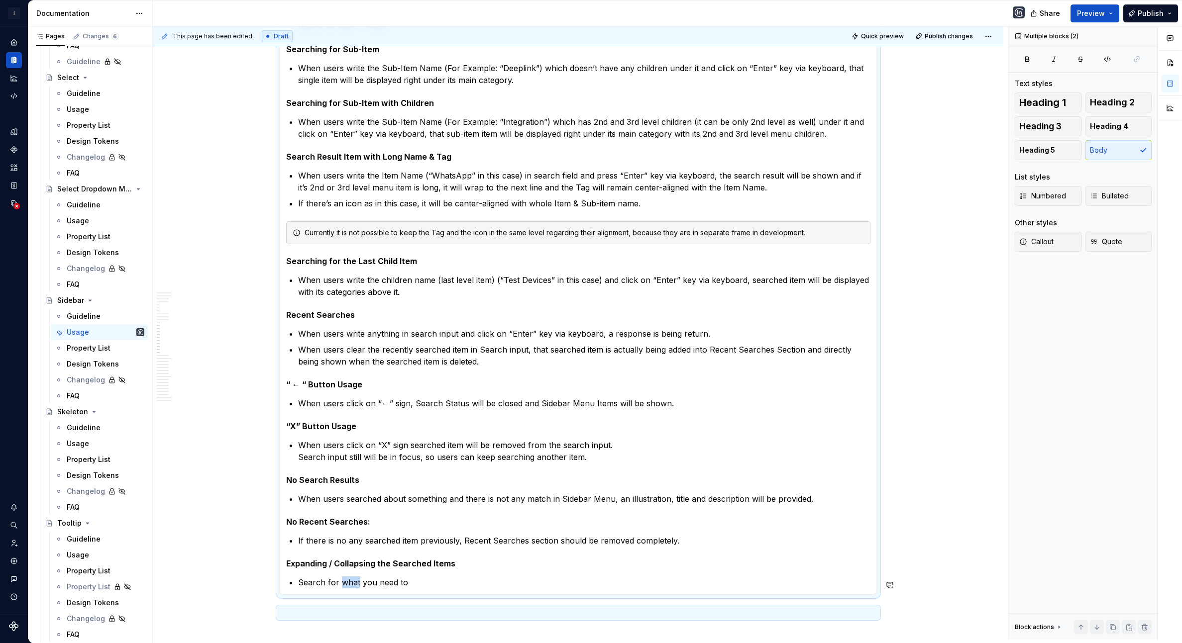
click at [354, 588] on p "Search for what you need to" at bounding box center [584, 583] width 572 height 12
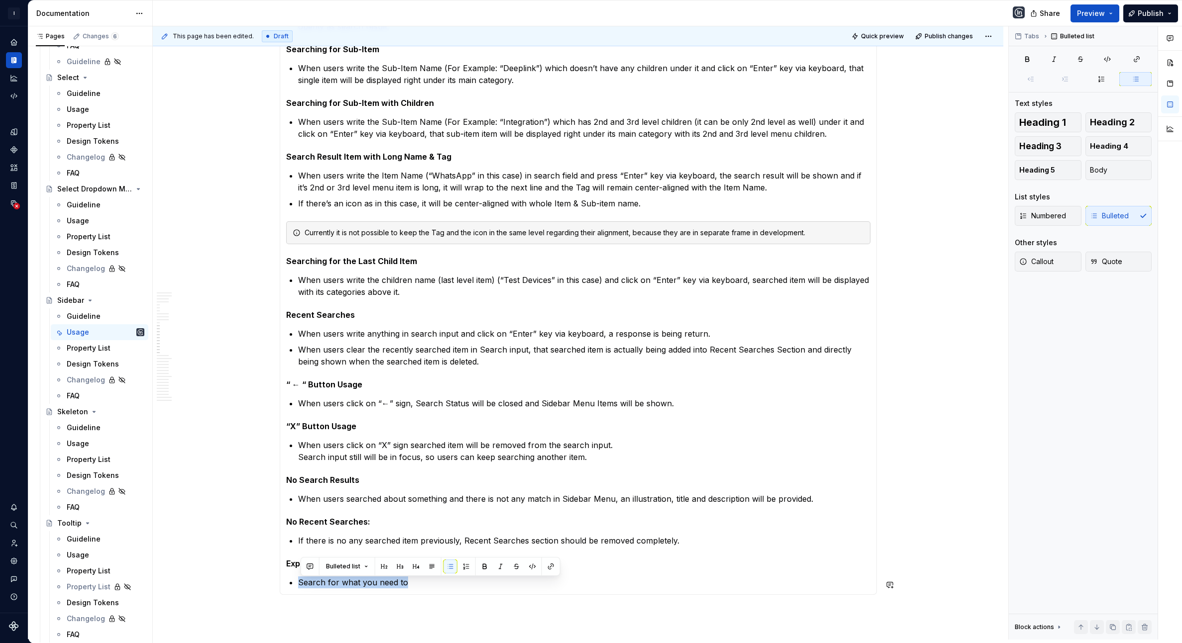
click at [354, 588] on p "Search for what you need to" at bounding box center [584, 583] width 572 height 12
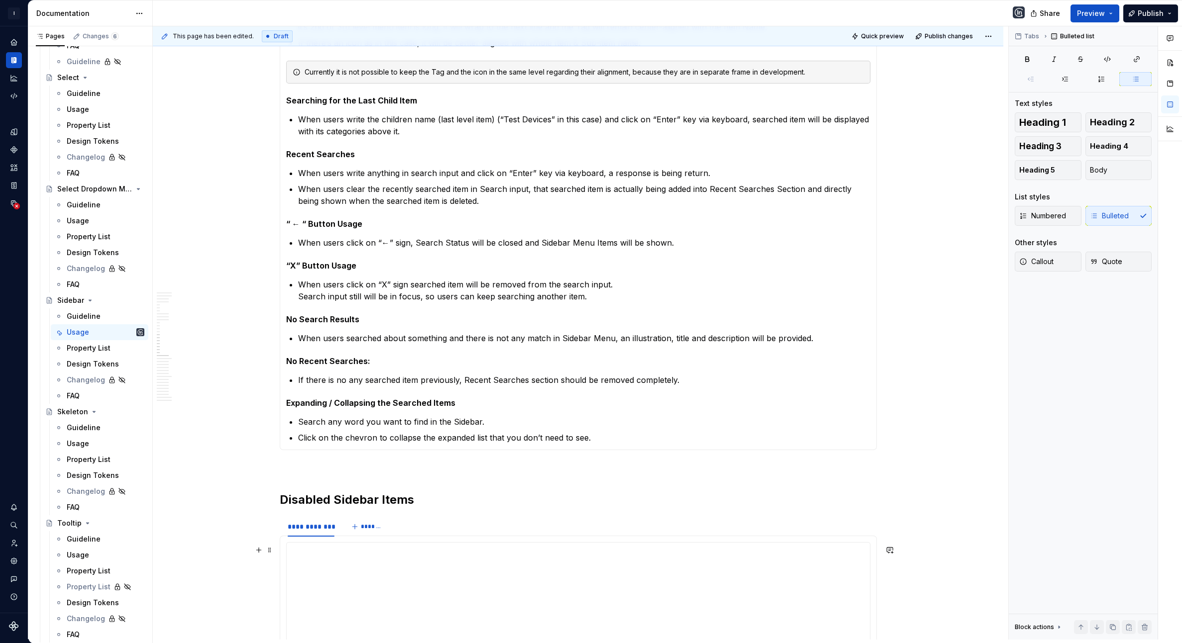
scroll to position [2557, 0]
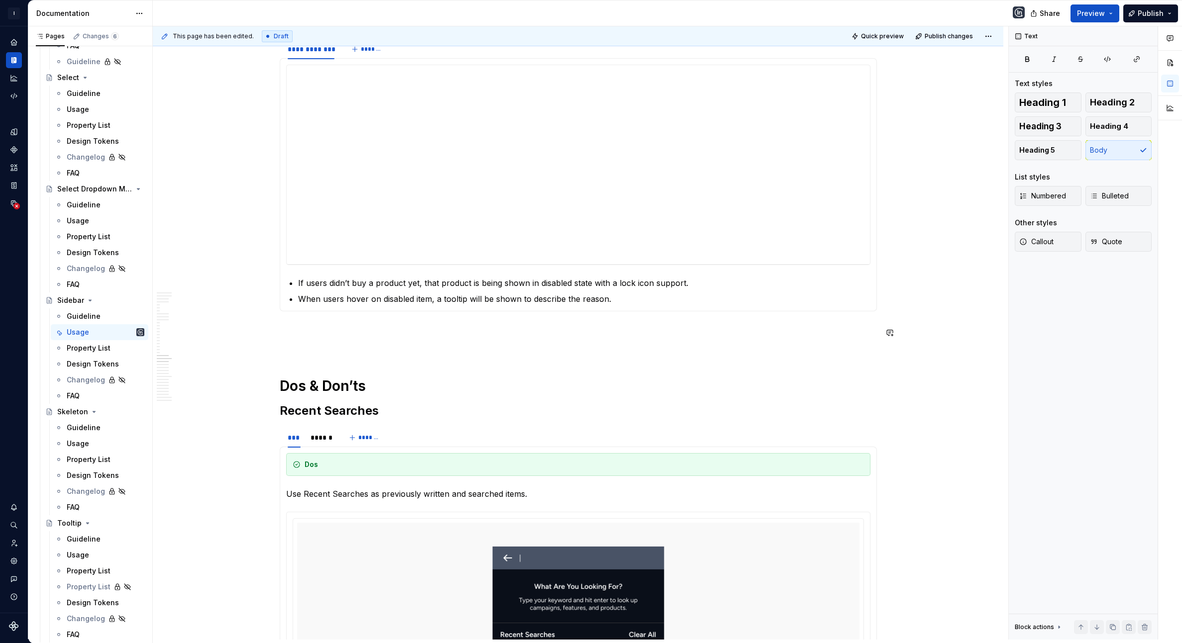
scroll to position [3011, 0]
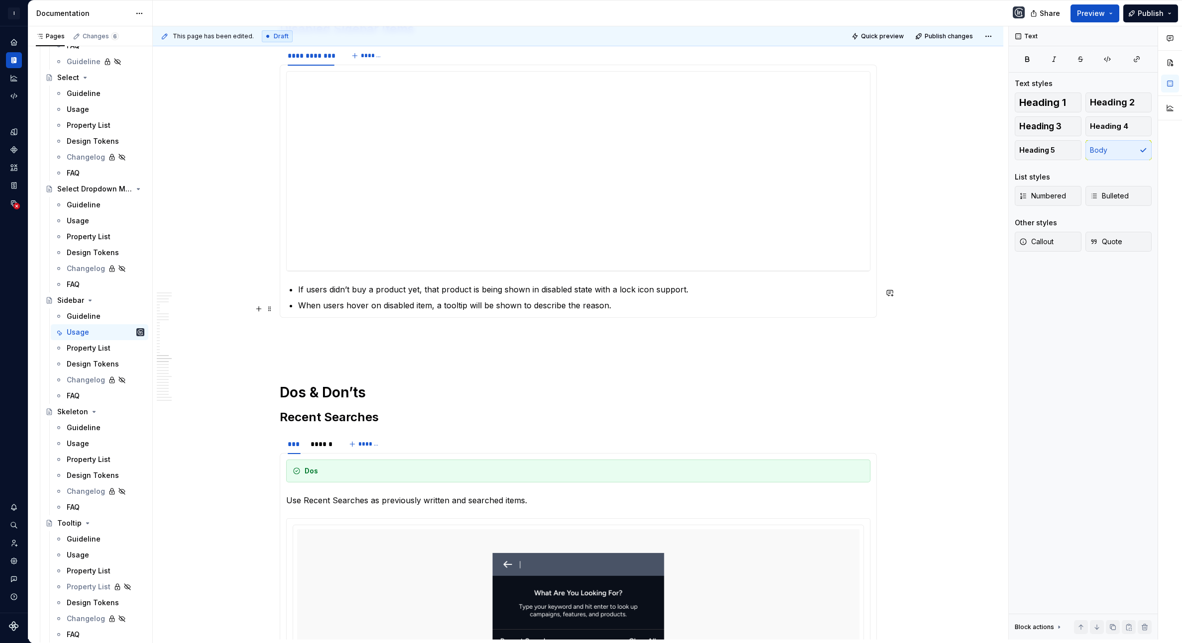
click at [634, 311] on p "When users hover on disabled item, a tooltip will be shown to describe the reas…" at bounding box center [584, 306] width 572 height 12
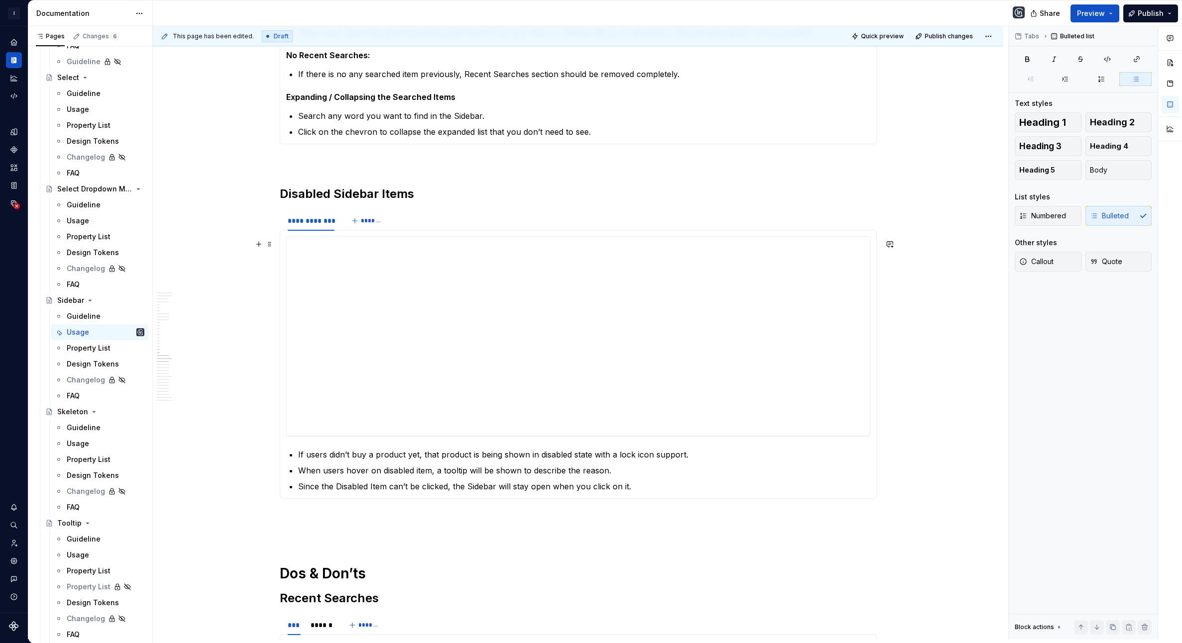
scroll to position [2847, 0]
type textarea "*"
